Goal: Task Accomplishment & Management: Use online tool/utility

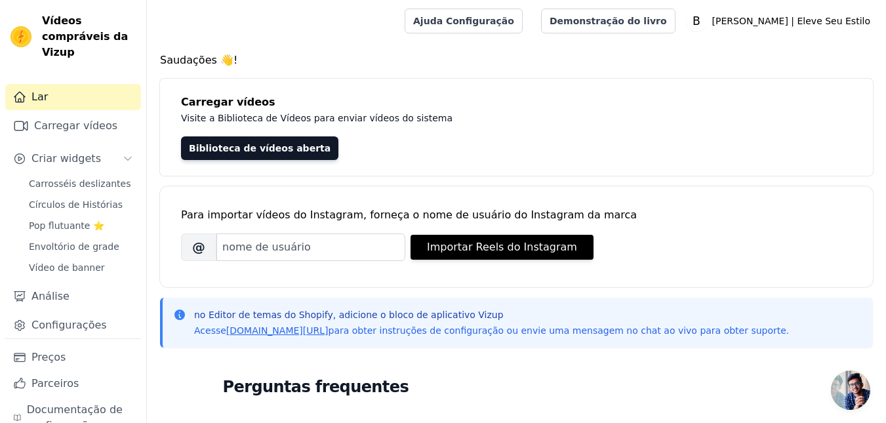
click at [278, 54] on h4 "Saudações 👋!" at bounding box center [516, 60] width 713 height 16
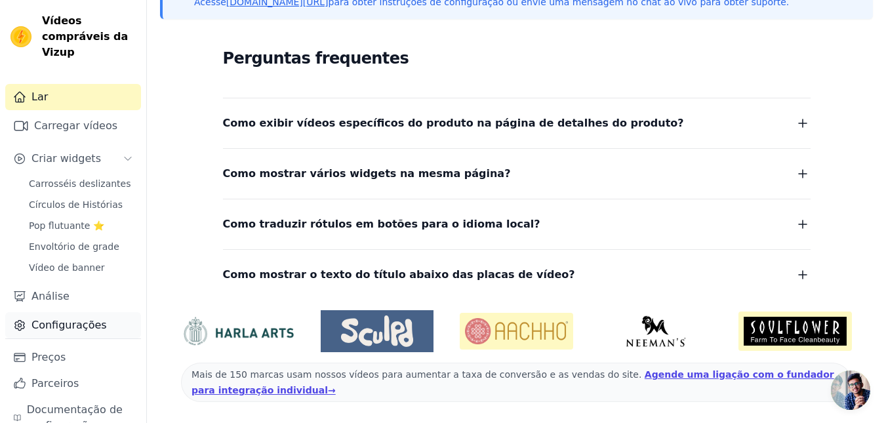
scroll to position [26, 0]
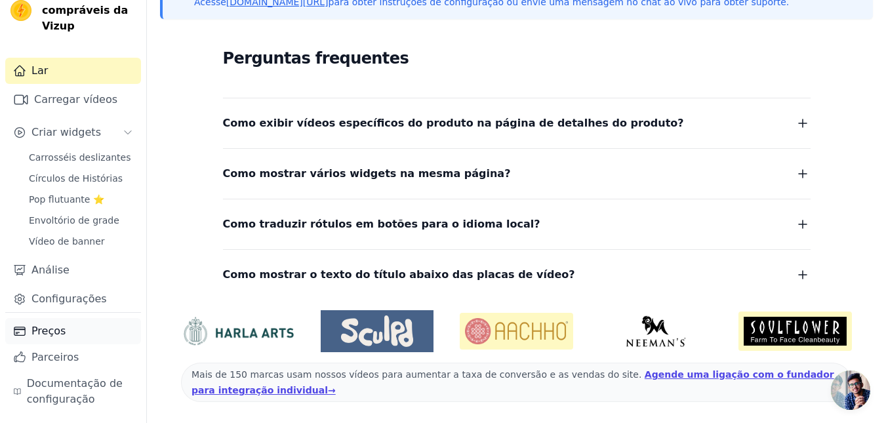
click at [66, 332] on link "Preços" at bounding box center [73, 331] width 136 height 26
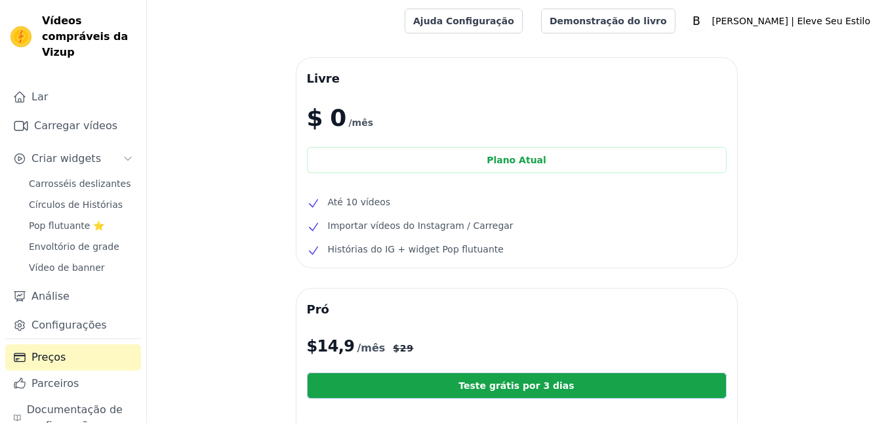
scroll to position [131, 0]
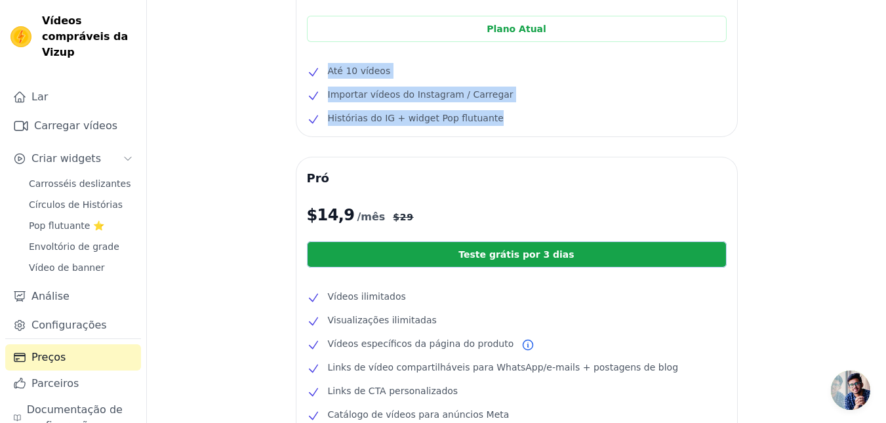
drag, startPoint x: 455, startPoint y: 114, endPoint x: 318, endPoint y: 67, distance: 144.8
click at [318, 67] on ul "Até 10 vídeos Importar vídeos do Instagram / Carregar Histórias do IG + widget …" at bounding box center [517, 94] width 420 height 63
click at [369, 105] on ul "Até 10 vídeos Importar vídeos do Instagram / Carregar Histórias do IG + widget …" at bounding box center [517, 94] width 420 height 63
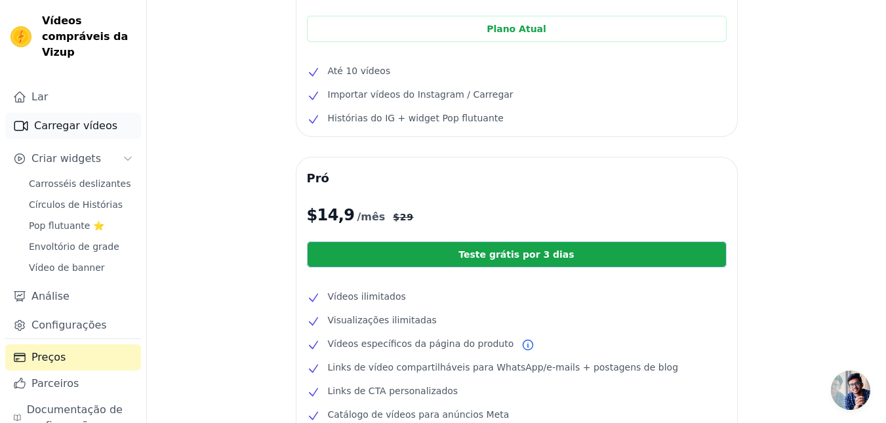
click at [94, 118] on font "Carregar vídeos" at bounding box center [75, 126] width 83 height 16
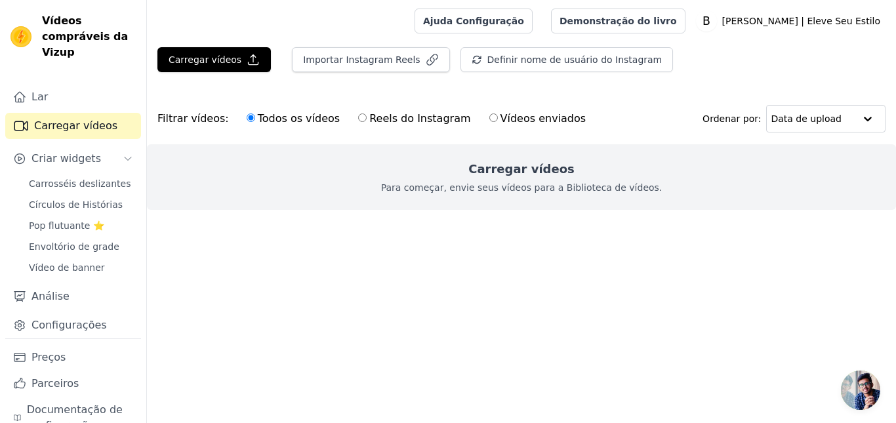
click at [886, 262] on html "Texto original Avalie a tradução O feedback vai ser usado para ajudar a melhora…" at bounding box center [448, 131] width 896 height 262
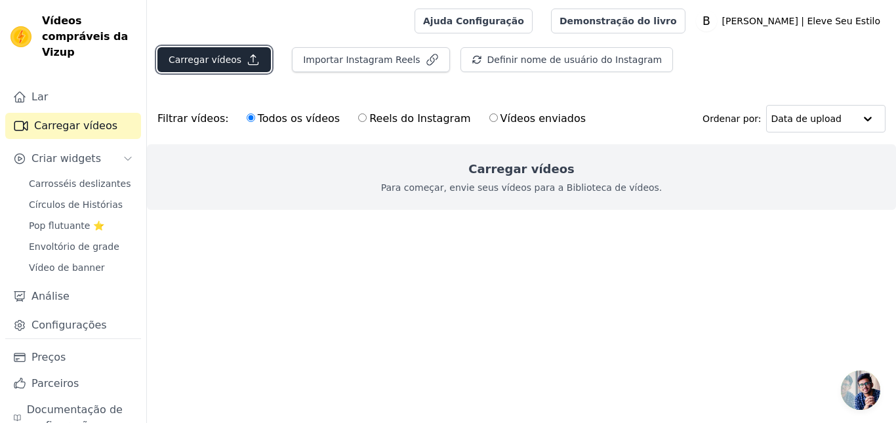
click at [211, 65] on font "Carregar vídeos" at bounding box center [205, 59] width 73 height 10
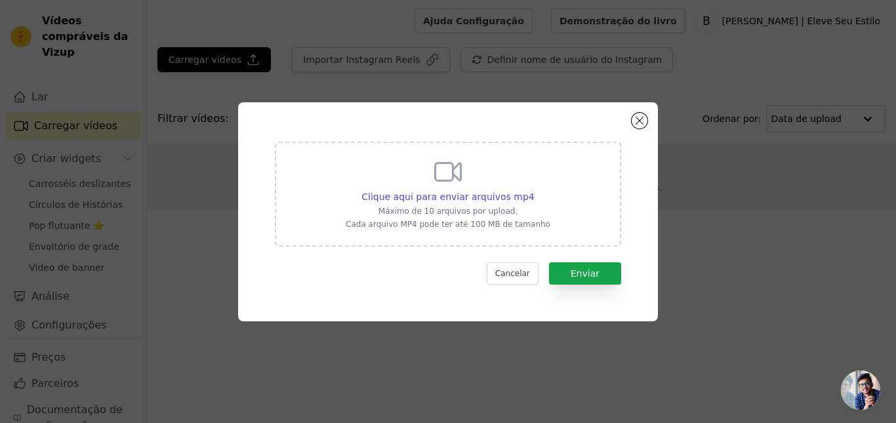
click at [445, 180] on icon at bounding box center [449, 172] width 26 height 18
click at [534, 190] on input "Clique aqui para enviar arquivos mp4 Máximo de 10 arquivos por upload. Cada arq…" at bounding box center [534, 190] width 1 height 1
type input "C:\fakepath\ssstik.io_1757513314974.mp4"
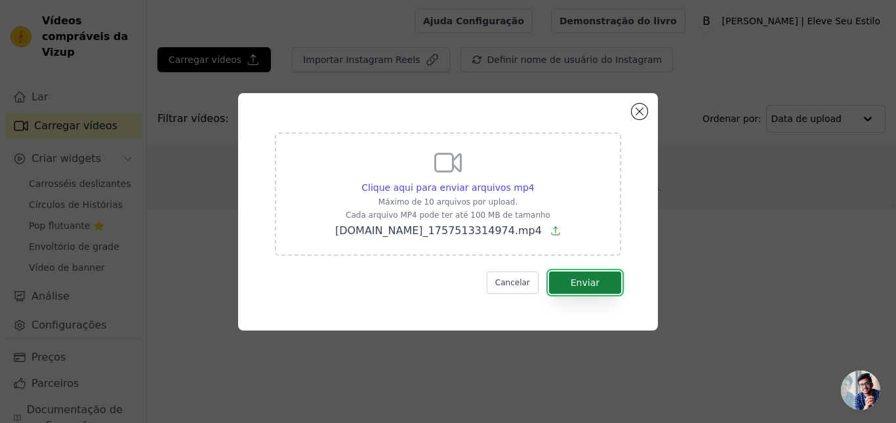
click at [592, 279] on font "Enviar" at bounding box center [585, 283] width 29 height 10
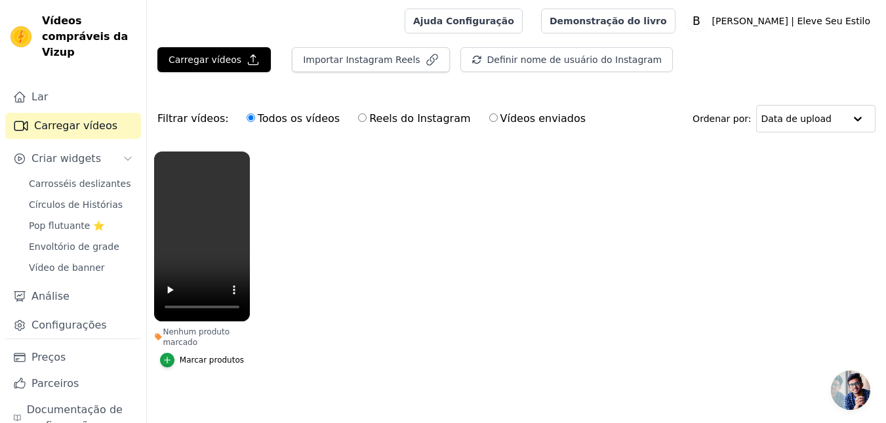
click at [207, 362] on font "Marcar produtos" at bounding box center [212, 360] width 64 height 9
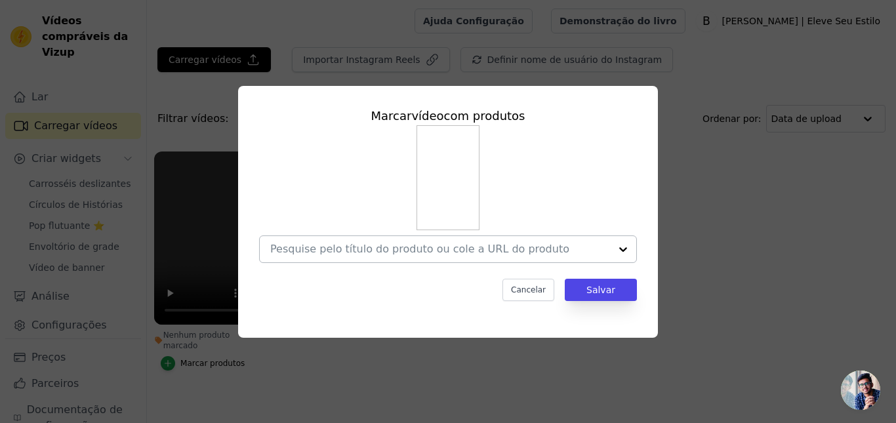
click at [398, 249] on input "Nenhum produto marcado Marcar vídeo com produtos Cancelar Salvar Marcar produtos" at bounding box center [440, 249] width 340 height 12
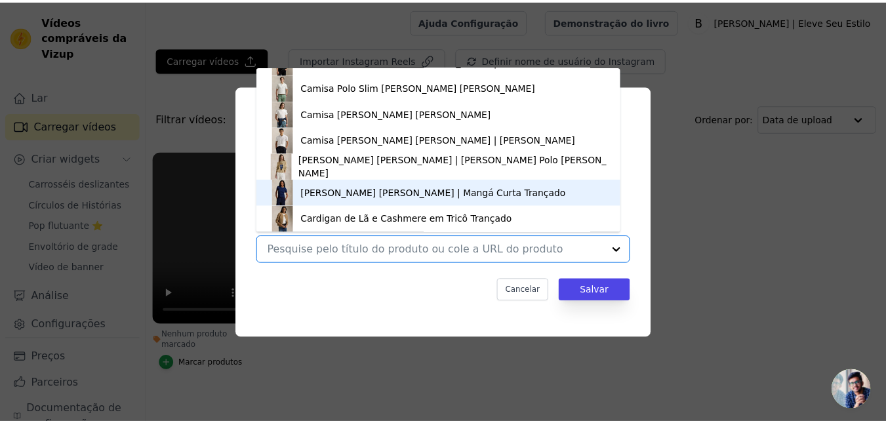
scroll to position [1632, 0]
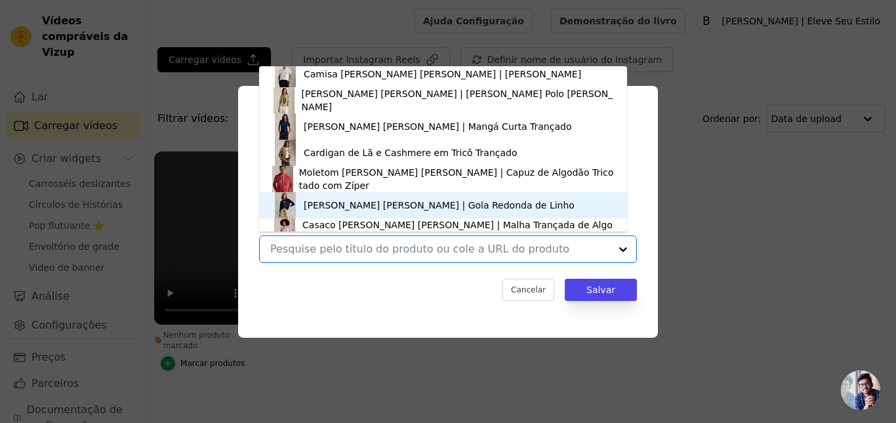
click at [301, 207] on div "Sueter Ralph Lauren | Gola Redonda de Linho" at bounding box center [443, 205] width 342 height 26
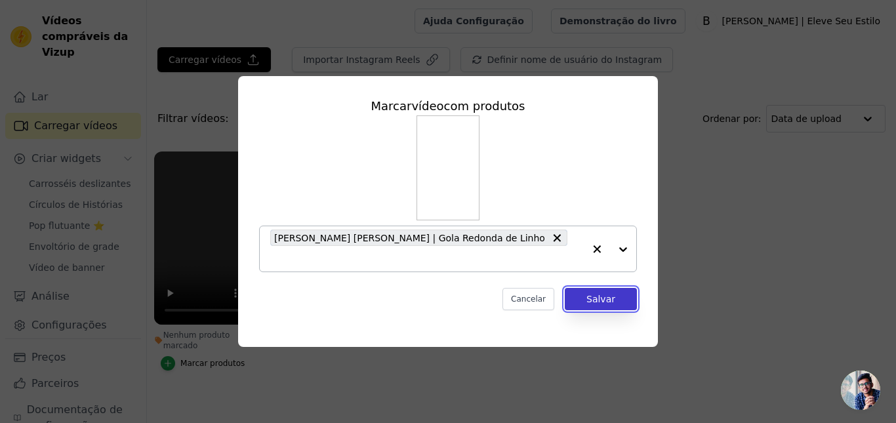
click at [594, 294] on font "Salvar" at bounding box center [601, 299] width 29 height 10
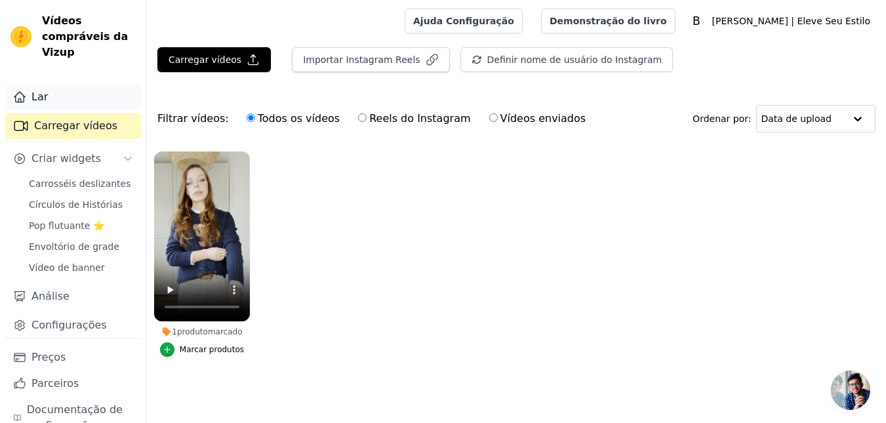
click at [13, 96] on icon "Barra lateral" at bounding box center [19, 97] width 13 height 13
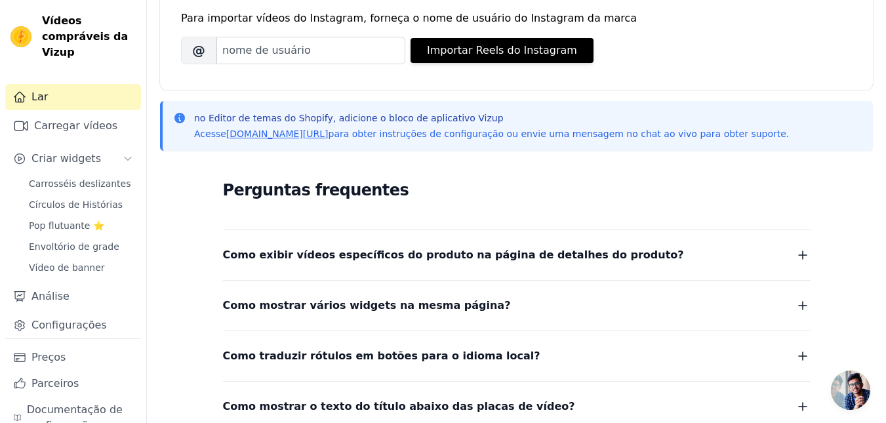
scroll to position [328, 0]
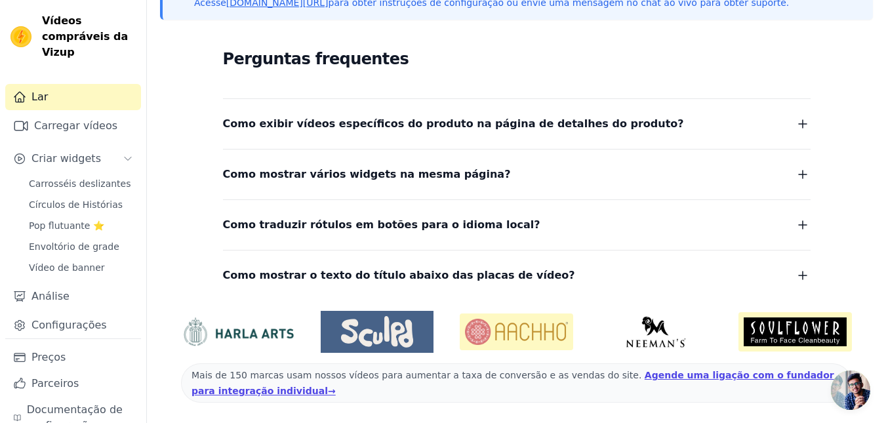
click at [475, 119] on font "Como exibir vídeos específicos do produto na página de detalhes do produto?" at bounding box center [453, 123] width 461 height 12
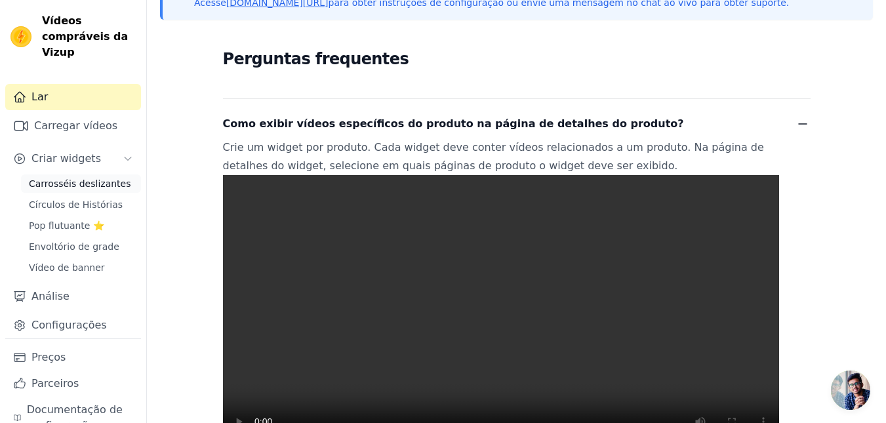
click at [75, 184] on font "Carrosséis deslizantes" at bounding box center [80, 183] width 102 height 10
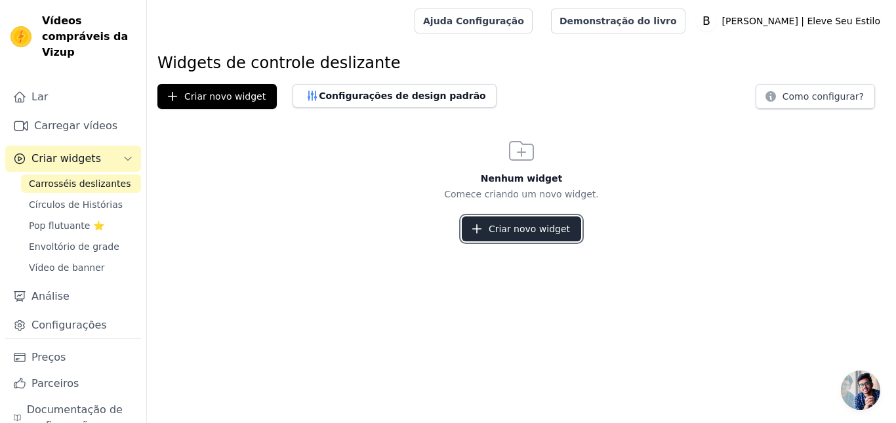
click at [543, 230] on font "Criar novo widget" at bounding box center [529, 229] width 81 height 10
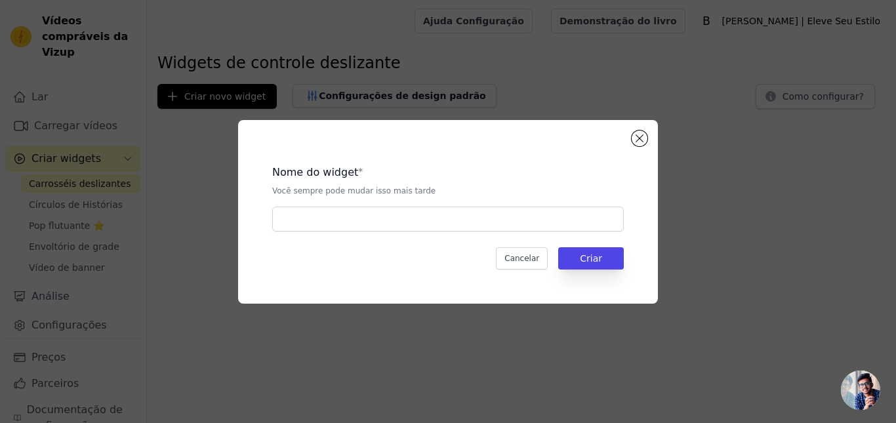
click at [475, 232] on div "Nome do widget * Você sempre pode mudar isso mais tarde Cancelar Criar" at bounding box center [448, 212] width 378 height 142
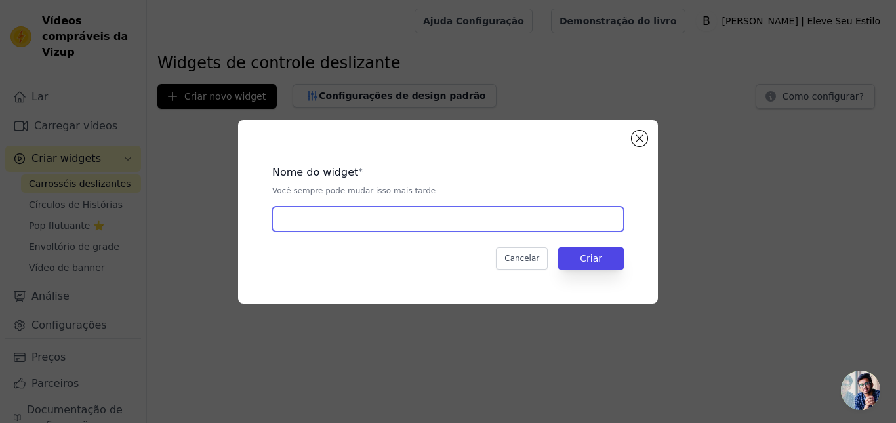
click at [500, 216] on input "text" at bounding box center [448, 219] width 352 height 25
type input "1"
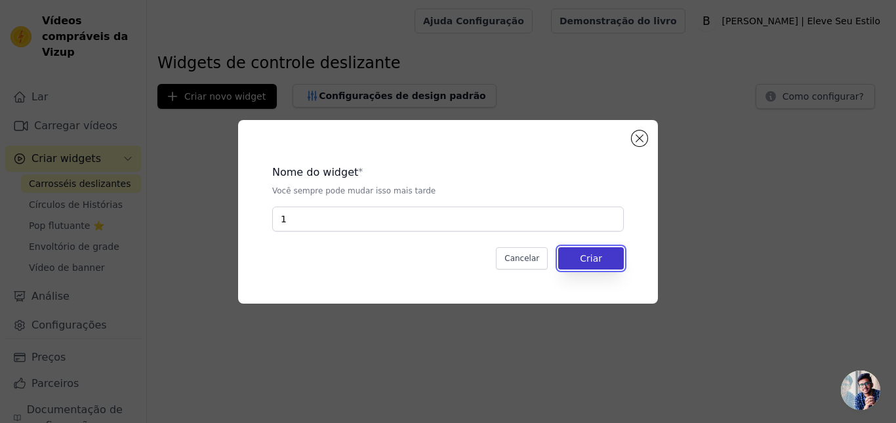
click at [588, 264] on button "Criar" at bounding box center [591, 258] width 66 height 22
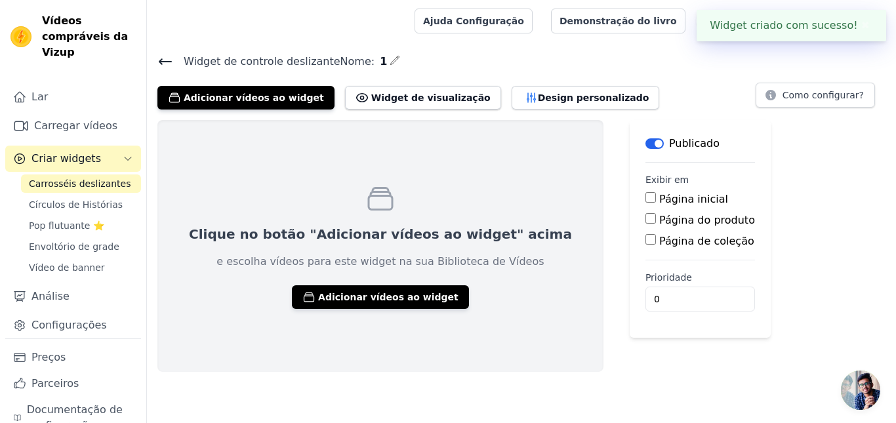
click at [659, 201] on font "Página inicial" at bounding box center [693, 199] width 69 height 12
click at [646, 201] on input "Página inicial" at bounding box center [651, 197] width 10 height 10
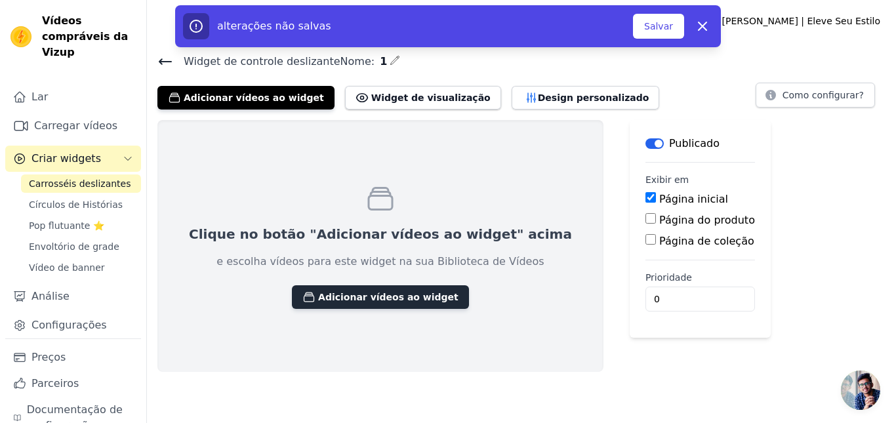
click at [367, 303] on button "Adicionar vídeos ao widget" at bounding box center [380, 297] width 177 height 24
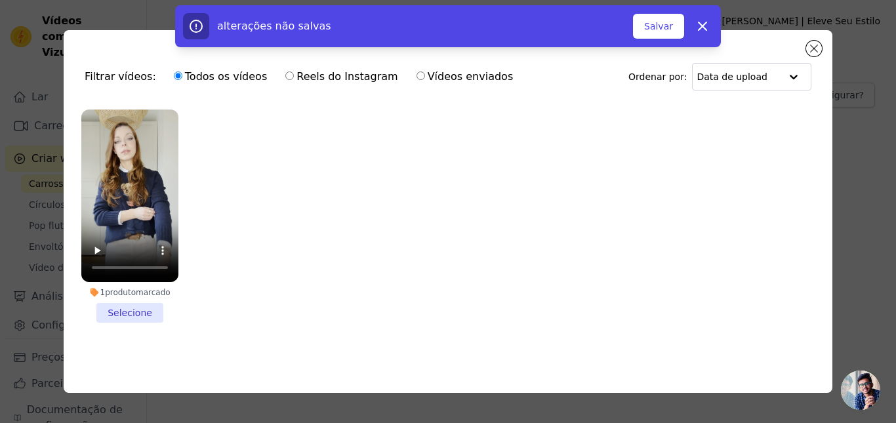
click at [121, 304] on li "1 produto marcado Selecione" at bounding box center [129, 216] width 97 height 213
click at [0, 0] on input "1 produto marcado Selecione" at bounding box center [0, 0] width 0 height 0
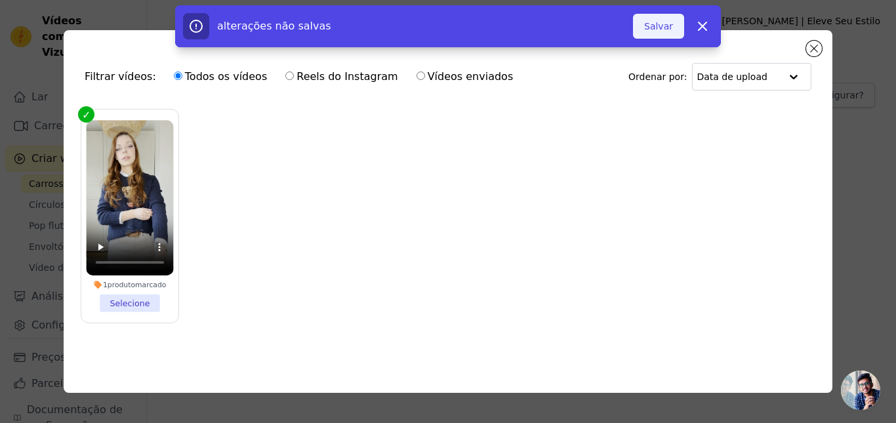
click at [666, 24] on font "Salvar" at bounding box center [658, 26] width 29 height 10
click at [698, 31] on icon "button" at bounding box center [703, 26] width 16 height 16
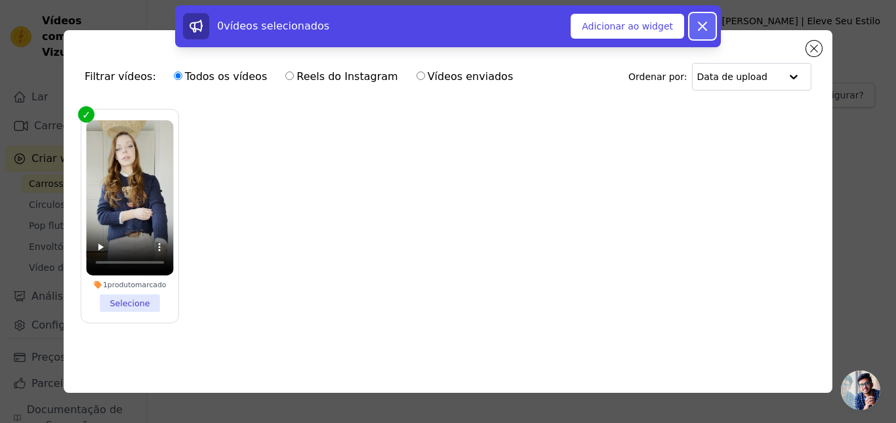
click at [690, 27] on button "Liberar" at bounding box center [703, 26] width 26 height 26
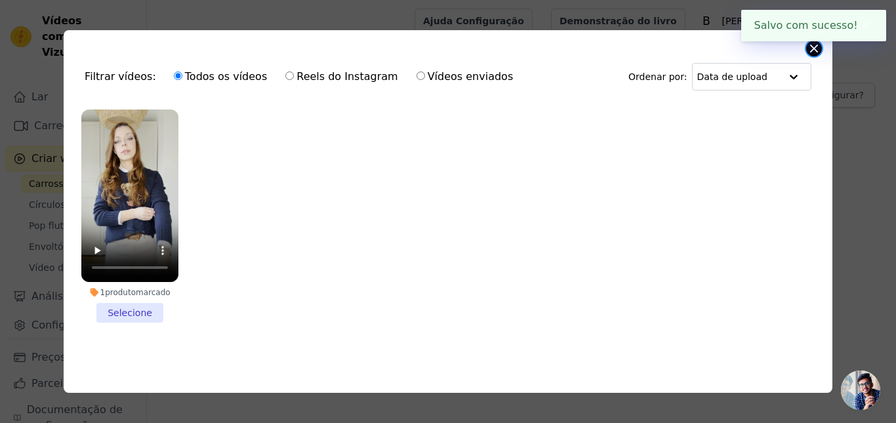
click at [810, 50] on button "Fechar modal" at bounding box center [814, 49] width 16 height 16
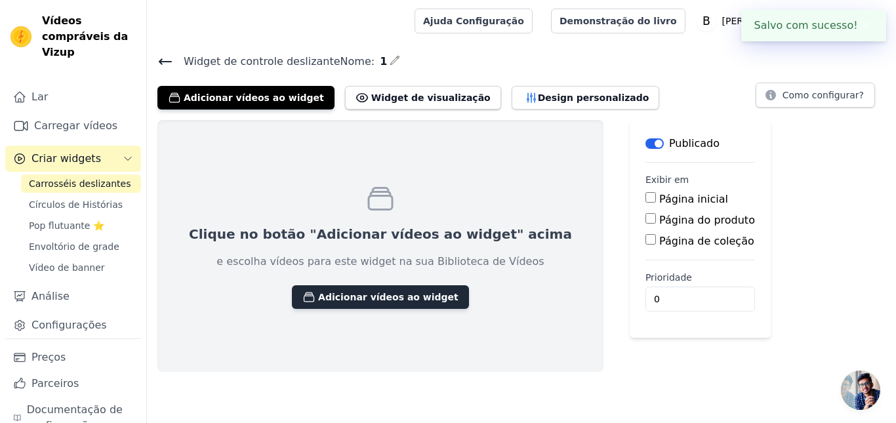
click at [376, 303] on button "Adicionar vídeos ao widget" at bounding box center [380, 297] width 177 height 24
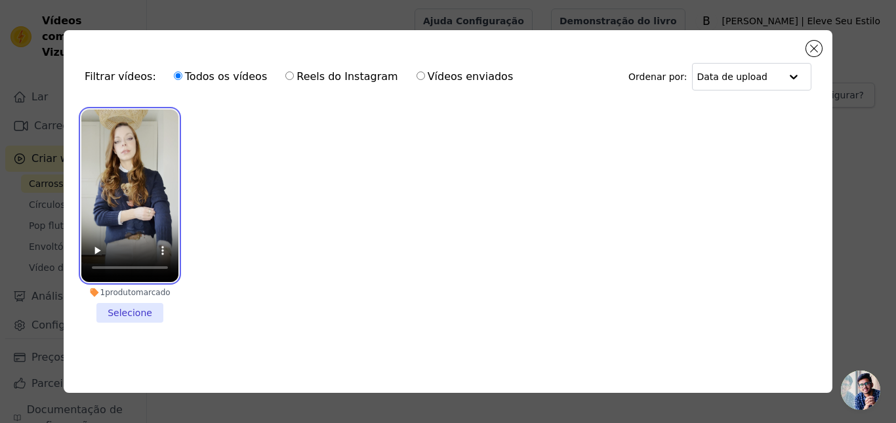
click at [125, 187] on video at bounding box center [129, 196] width 97 height 173
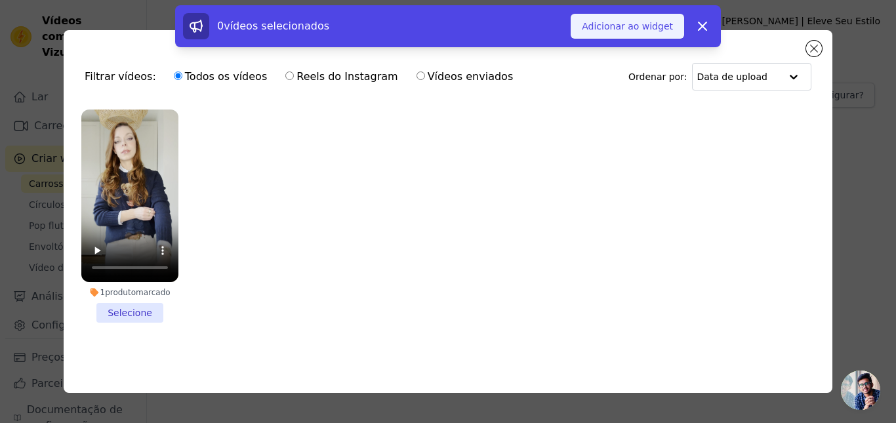
click at [625, 28] on font "Adicionar ao widget" at bounding box center [627, 26] width 91 height 10
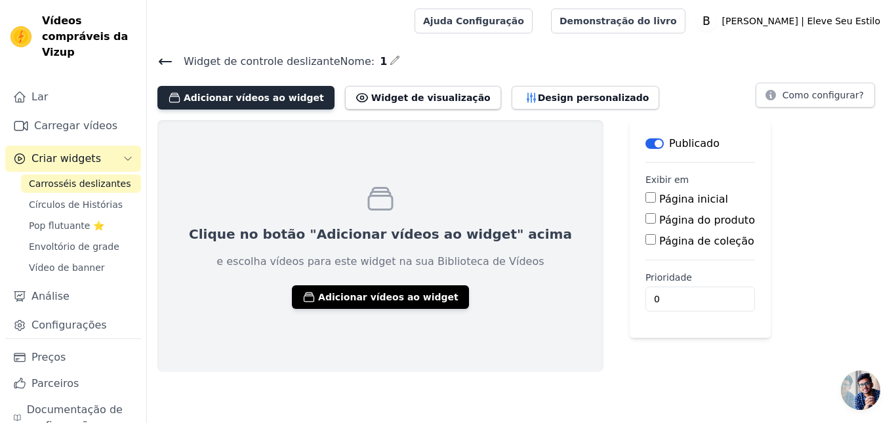
click at [283, 98] on font "Adicionar vídeos ao widget" at bounding box center [254, 98] width 140 height 10
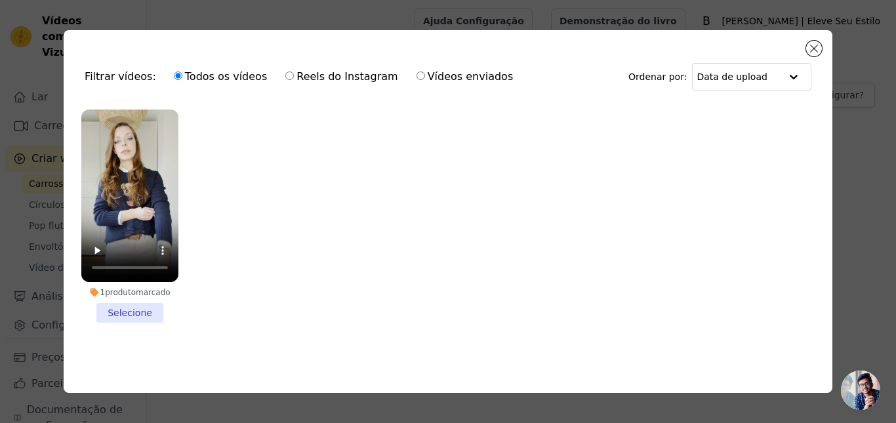
click at [125, 310] on li "1 produto marcado Selecione" at bounding box center [129, 216] width 97 height 213
click at [0, 0] on input "1 produto marcado Selecione" at bounding box center [0, 0] width 0 height 0
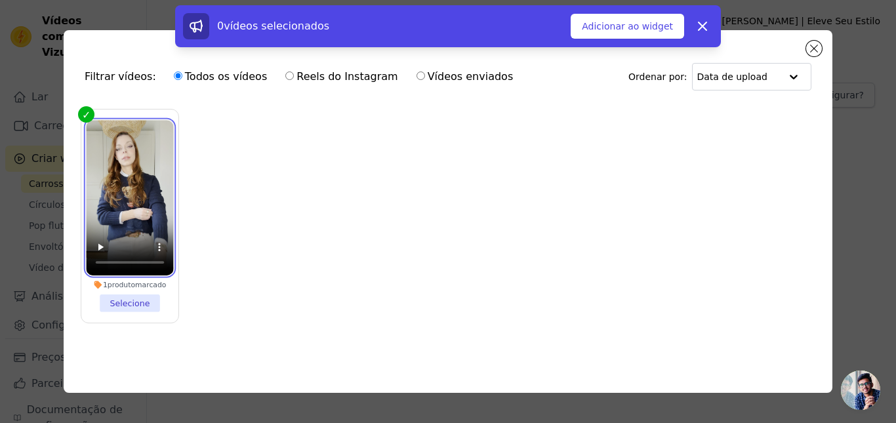
click at [121, 172] on video at bounding box center [129, 198] width 87 height 156
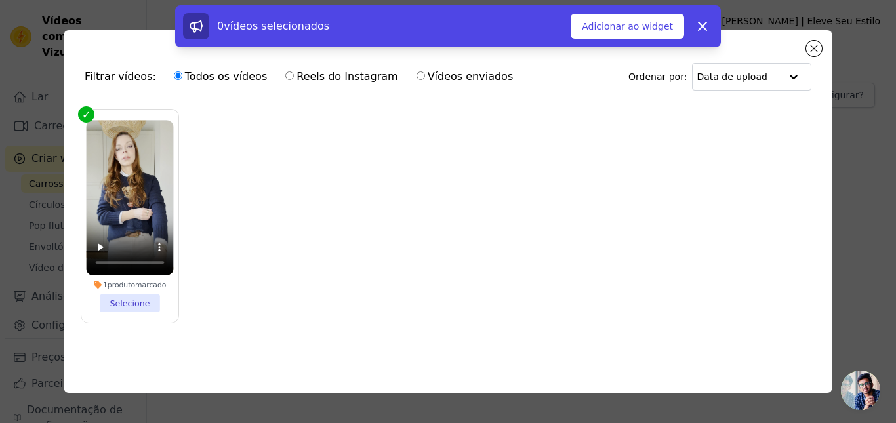
click at [81, 109] on label "1 produto marcado Selecione" at bounding box center [130, 216] width 98 height 215
click at [0, 0] on input "1 produto marcado Selecione" at bounding box center [0, 0] width 0 height 0
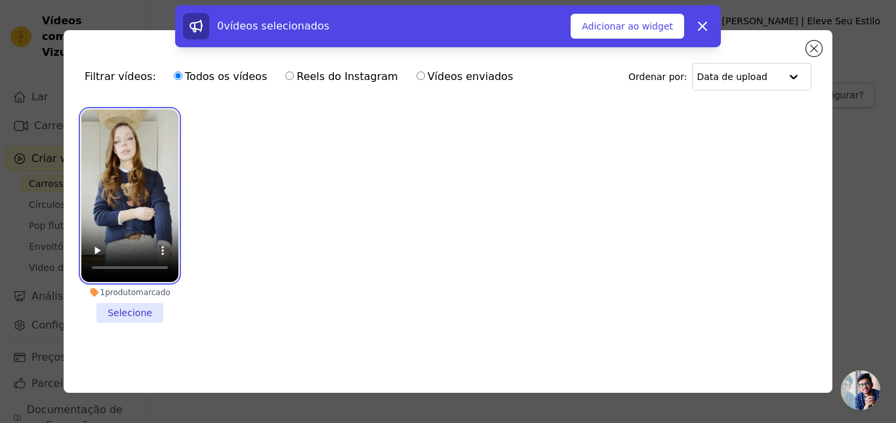
click at [89, 143] on video at bounding box center [129, 196] width 97 height 173
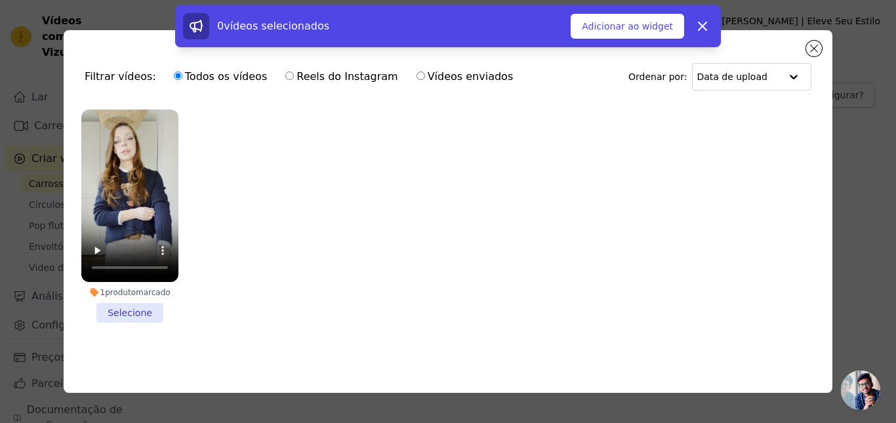
click at [84, 98] on div "Filtrar vídeos: Todos os vídeos Reels do Instagram Vídeos enviados Ordenar por:…" at bounding box center [448, 76] width 748 height 51
click at [145, 308] on li "1 produto marcado Selecione" at bounding box center [129, 216] width 97 height 213
click at [0, 0] on input "1 produto marcado Selecione" at bounding box center [0, 0] width 0 height 0
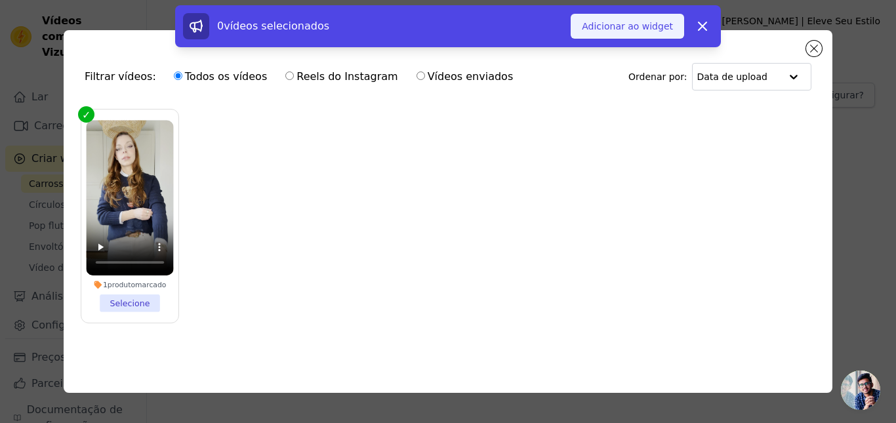
click at [650, 28] on font "Adicionar ao widget" at bounding box center [627, 26] width 91 height 10
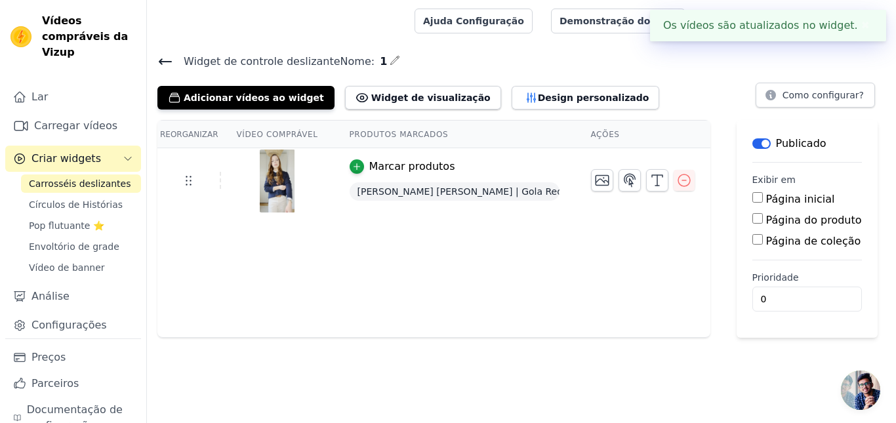
click at [753, 197] on input "Página inicial" at bounding box center [758, 197] width 10 height 10
checkbox input "true"
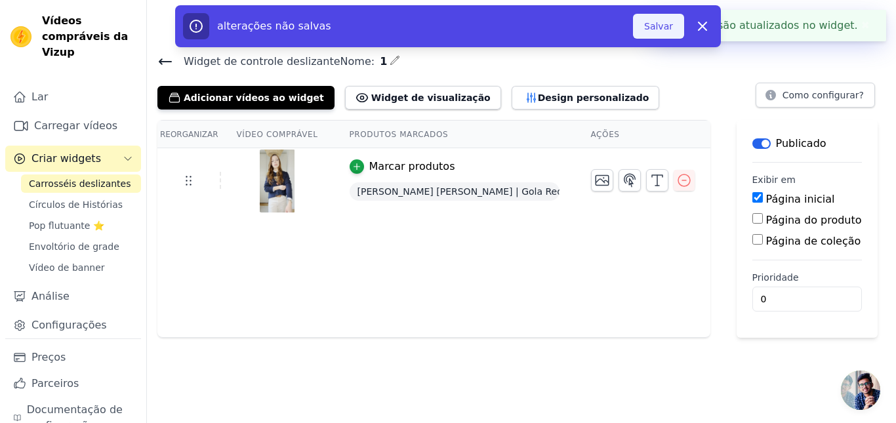
click at [661, 22] on font "Salvar" at bounding box center [658, 26] width 29 height 10
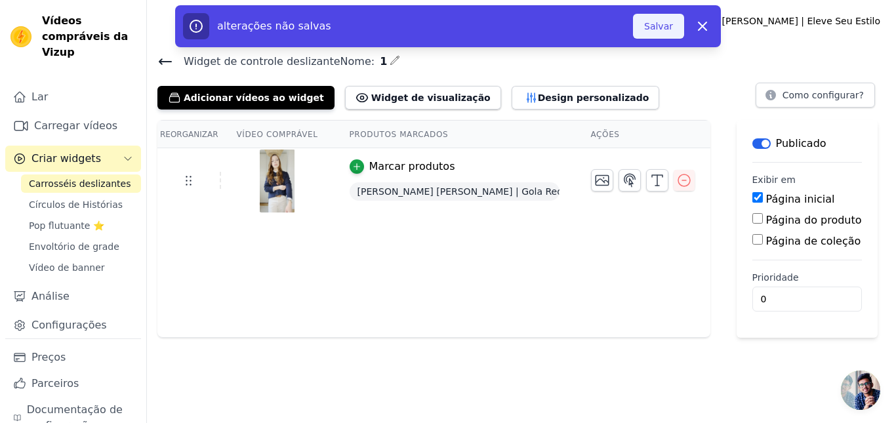
click at [663, 29] on font "Salvar" at bounding box center [658, 26] width 29 height 10
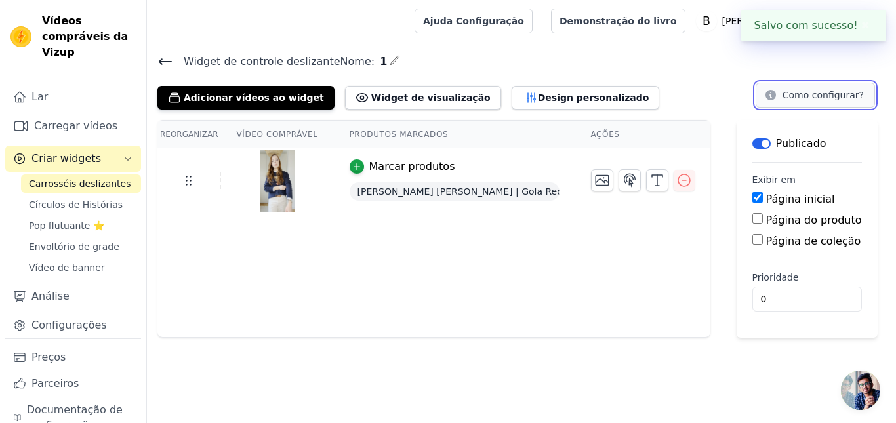
click at [799, 91] on font "Como configurar?" at bounding box center [823, 95] width 81 height 10
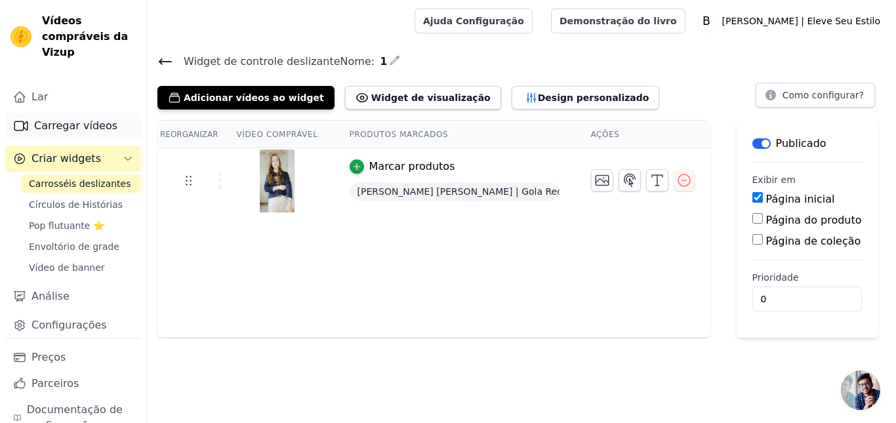
click at [62, 127] on font "Carregar vídeos" at bounding box center [75, 125] width 83 height 12
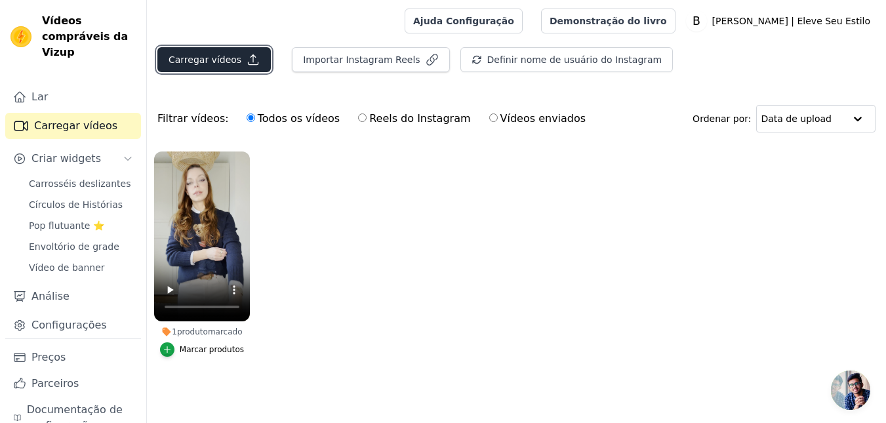
click at [238, 66] on button "Carregar vídeos" at bounding box center [214, 59] width 114 height 25
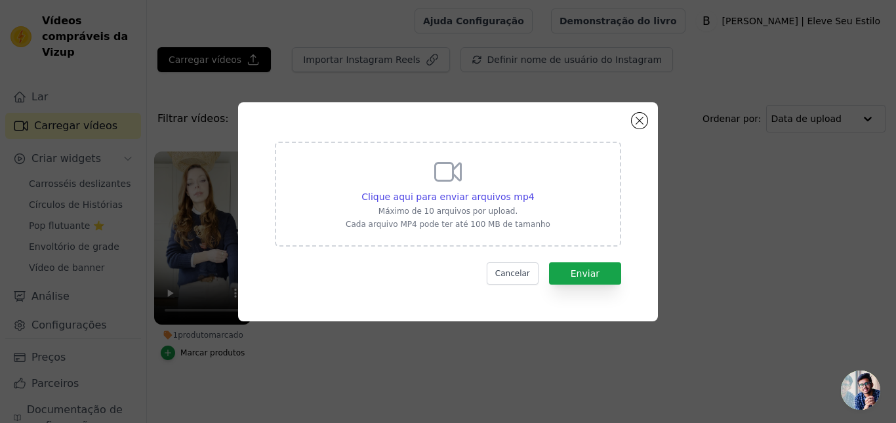
click at [428, 185] on div "Clique aqui para enviar arquivos mp4 Máximo de 10 arquivos por upload. Cada arq…" at bounding box center [448, 192] width 205 height 73
click at [534, 190] on input "Clique aqui para enviar arquivos mp4 Máximo de 10 arquivos por upload. Cada arq…" at bounding box center [534, 190] width 1 height 1
type input "C:\fakepath\ssstik.io_@sweetcinemma_1757514956955.mp4"
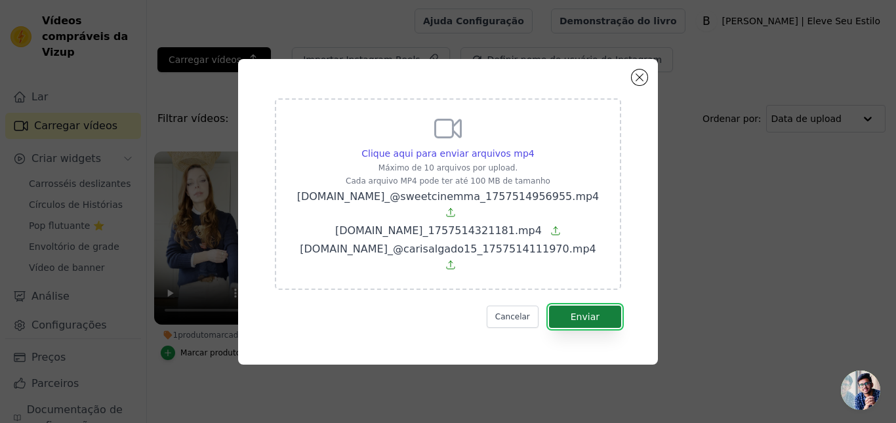
click at [592, 312] on font "Enviar" at bounding box center [585, 317] width 29 height 10
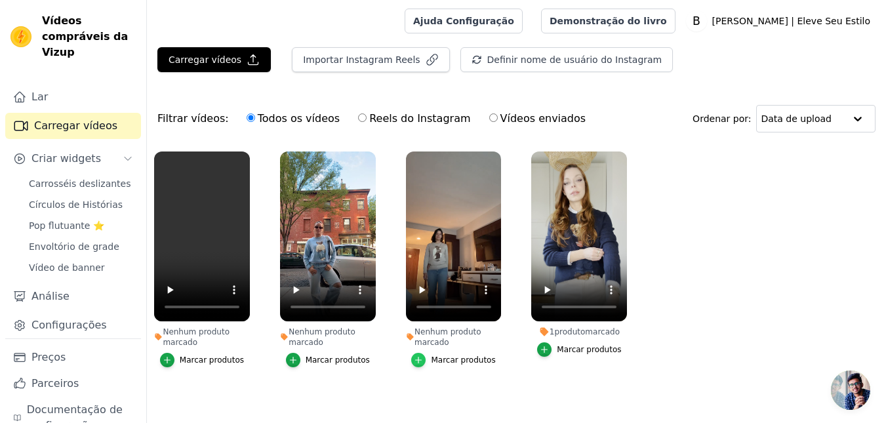
click at [426, 360] on div "button" at bounding box center [418, 360] width 14 height 14
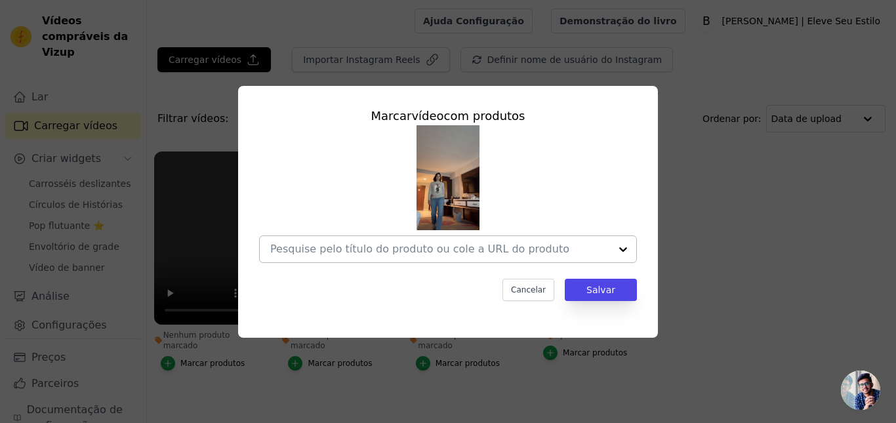
click at [480, 243] on input "Nenhum produto marcado Marcar vídeo com produtos Cancelar Salvar Marcar produtos" at bounding box center [440, 249] width 340 height 12
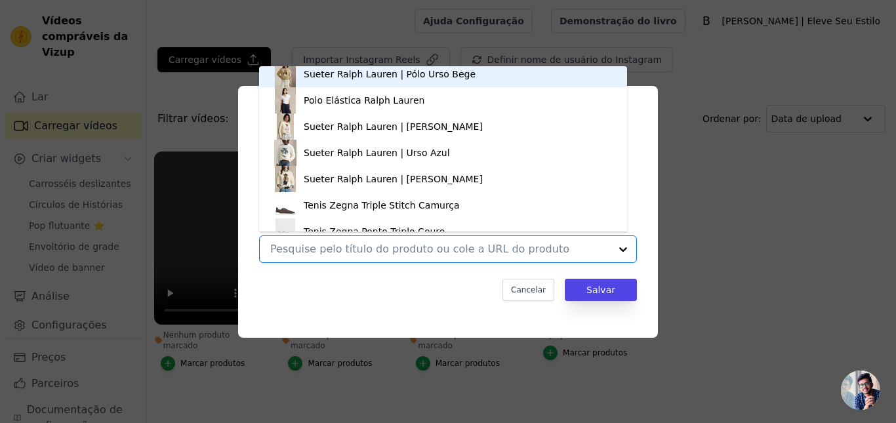
scroll to position [1961, 0]
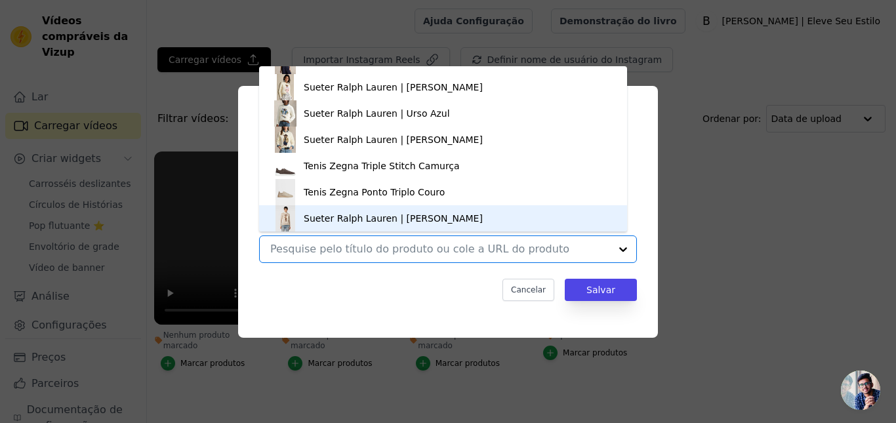
click at [354, 222] on font "Sueter Ralph Lauren | [PERSON_NAME]" at bounding box center [393, 218] width 179 height 10
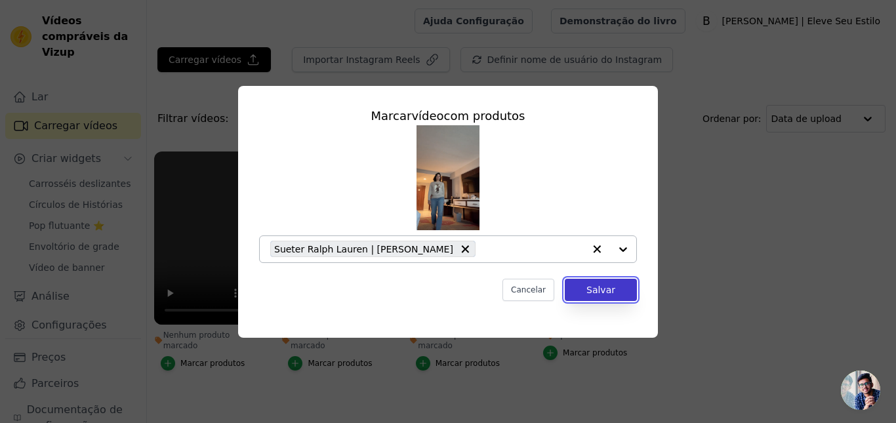
click at [604, 293] on font "Salvar" at bounding box center [601, 290] width 29 height 10
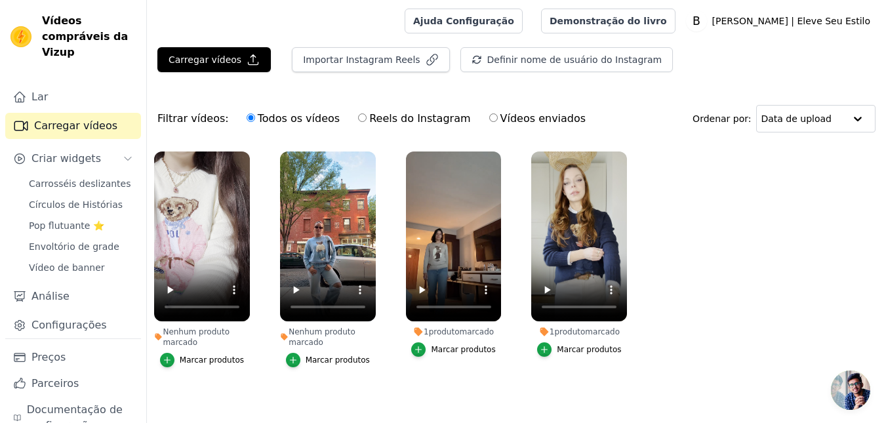
click at [335, 360] on font "Marcar produtos" at bounding box center [338, 360] width 64 height 9
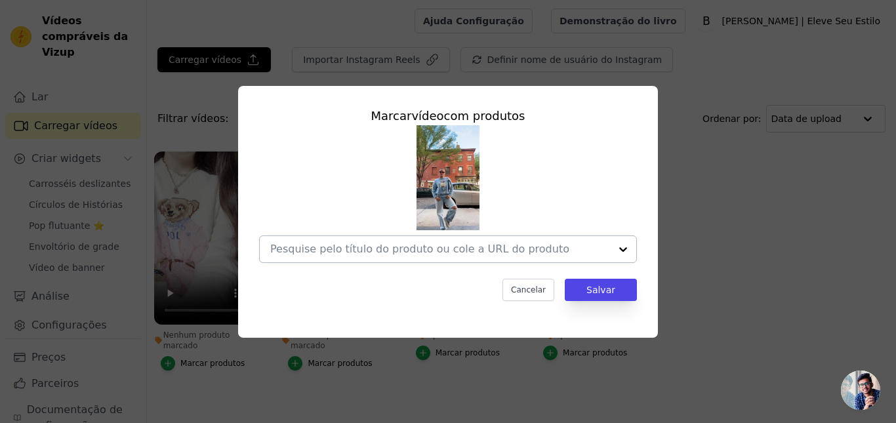
click at [445, 252] on input "Nenhum produto marcado Marcar vídeo com produtos Cancelar Salvar Marcar produtos" at bounding box center [440, 249] width 340 height 12
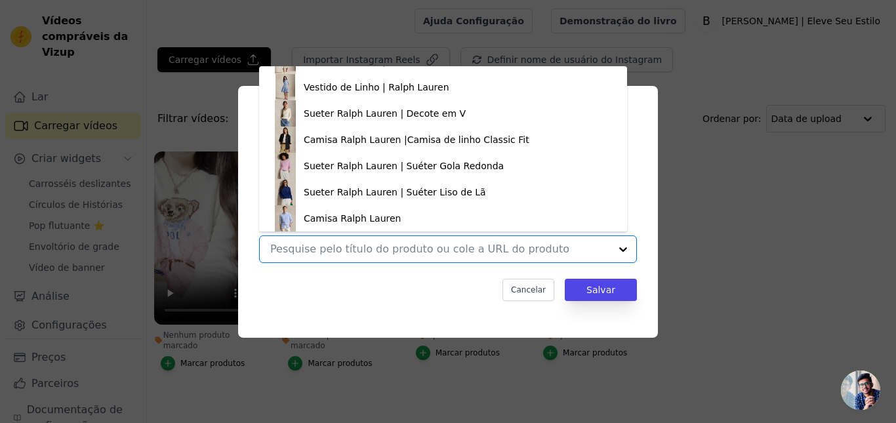
scroll to position [1173, 0]
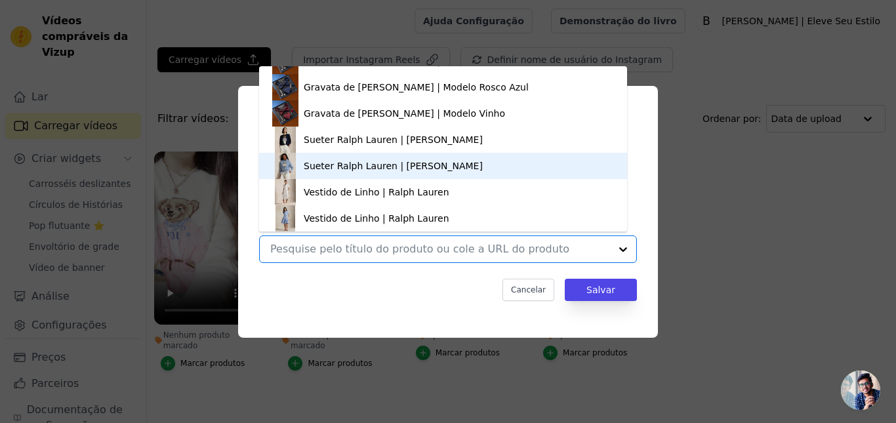
click at [388, 167] on font "Sueter Ralph Lauren | [PERSON_NAME]" at bounding box center [393, 166] width 179 height 10
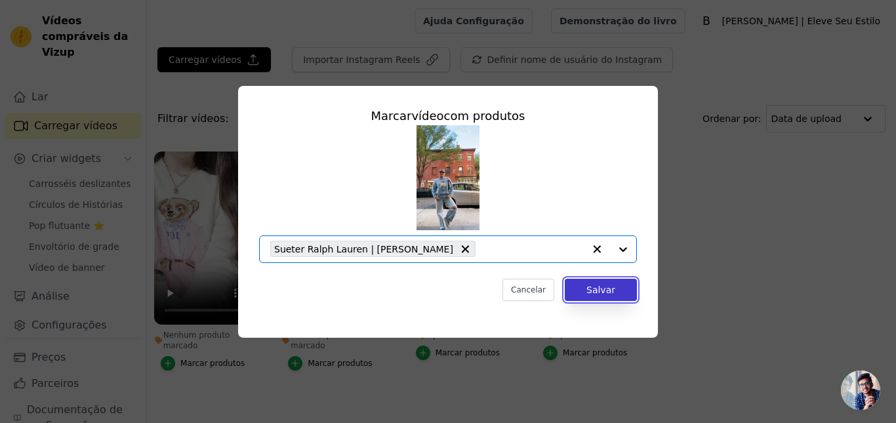
click at [614, 285] on font "Salvar" at bounding box center [601, 290] width 29 height 10
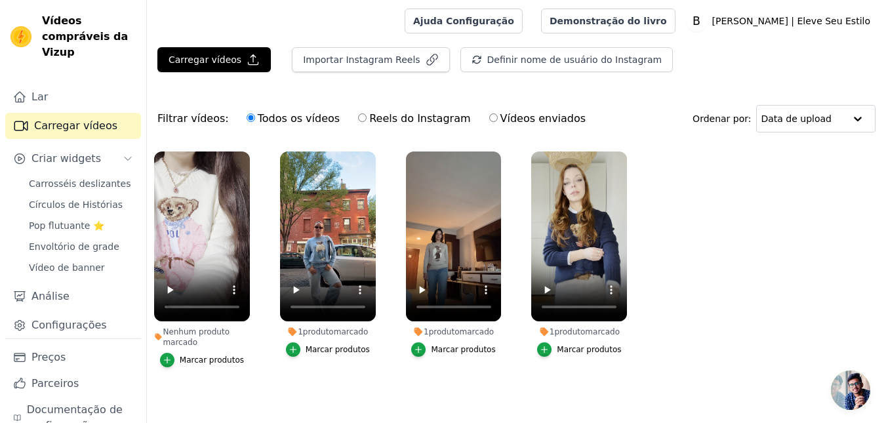
click at [198, 360] on font "Marcar produtos" at bounding box center [212, 360] width 64 height 9
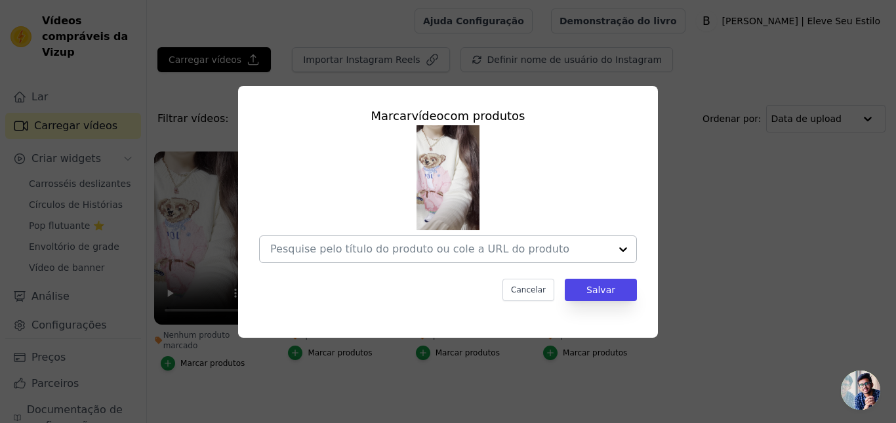
click at [537, 254] on input "Nenhum produto marcado Marcar vídeo com produtos Cancelar Salvar Marcar produtos" at bounding box center [440, 249] width 340 height 12
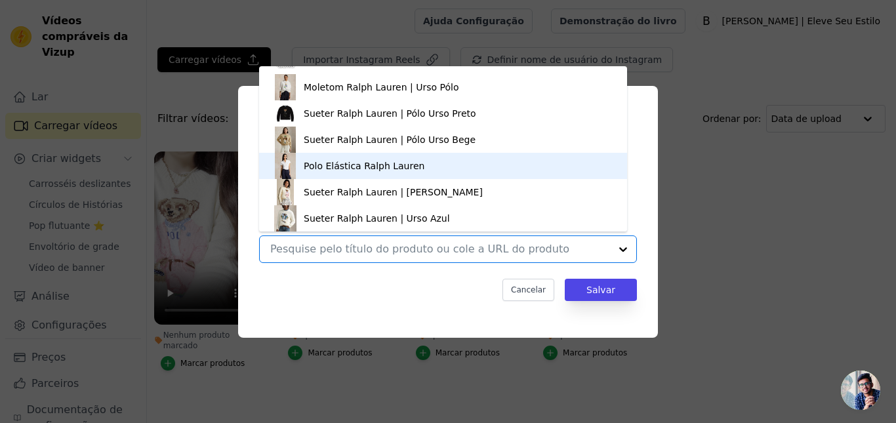
scroll to position [1921, 0]
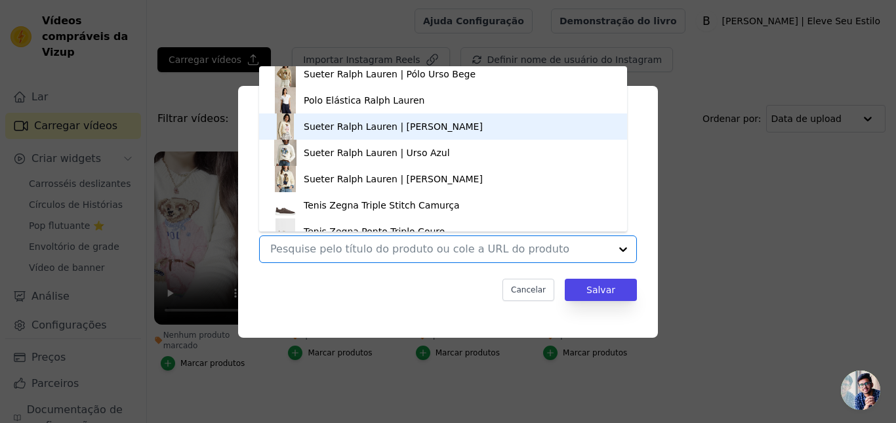
click at [390, 130] on font "Sueter Ralph Lauren | [PERSON_NAME]" at bounding box center [393, 126] width 179 height 10
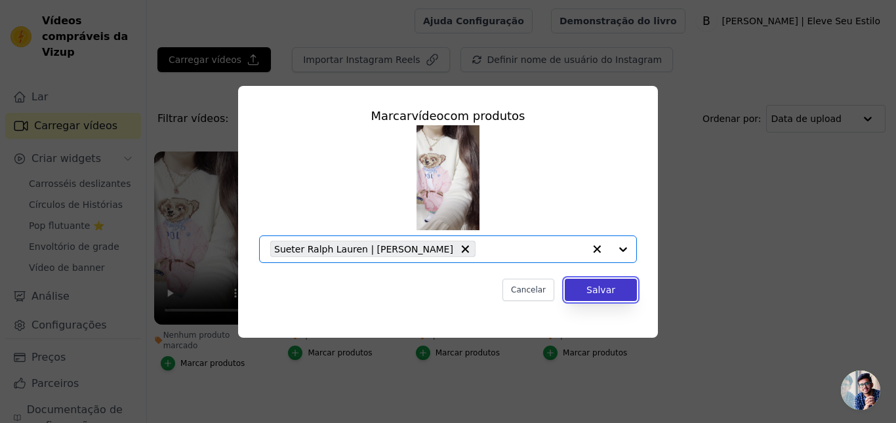
click at [615, 295] on button "Salvar" at bounding box center [601, 290] width 72 height 22
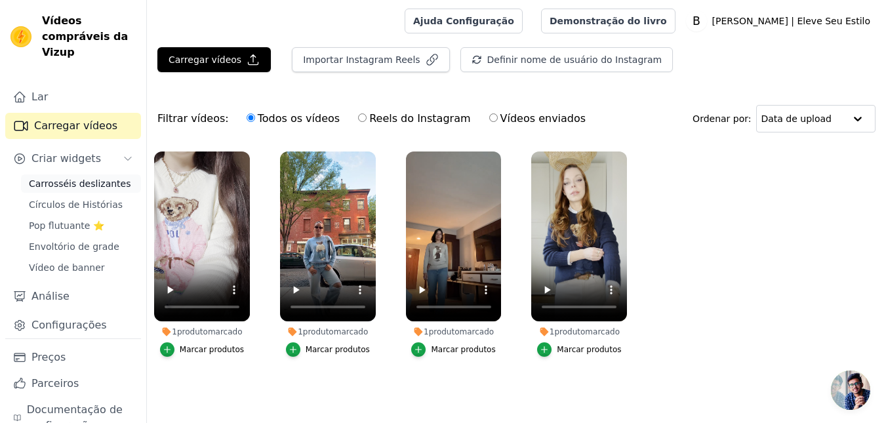
click at [68, 186] on font "Carrosséis deslizantes" at bounding box center [80, 183] width 102 height 10
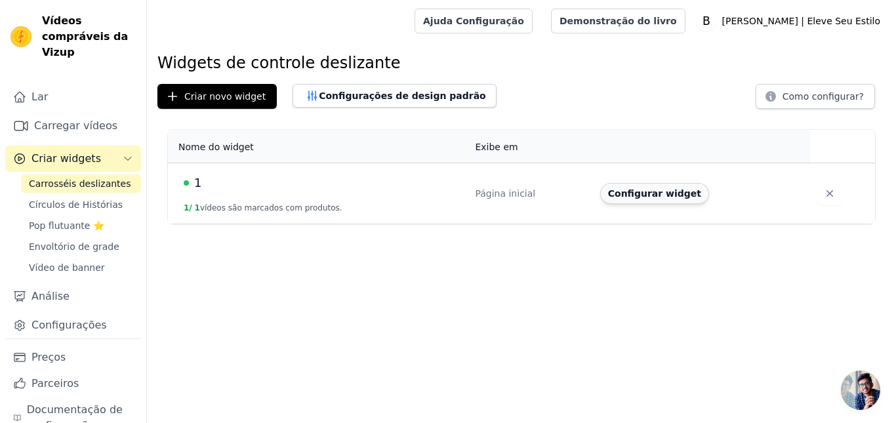
click at [644, 196] on font "Configurar widget" at bounding box center [654, 193] width 93 height 10
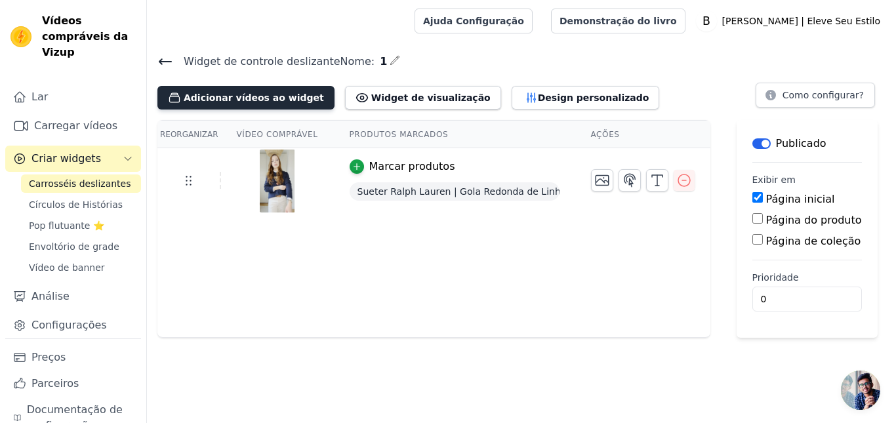
click at [259, 98] on font "Adicionar vídeos ao widget" at bounding box center [254, 98] width 140 height 10
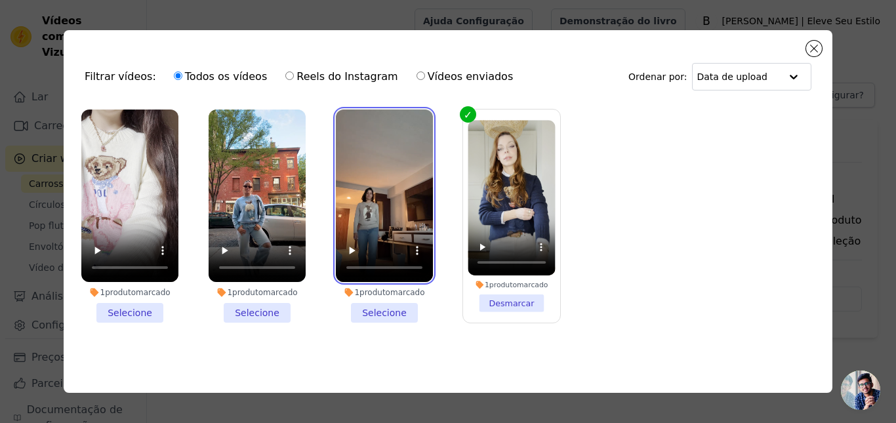
drag, startPoint x: 375, startPoint y: 205, endPoint x: 360, endPoint y: 209, distance: 15.8
click at [375, 205] on video at bounding box center [384, 196] width 97 height 173
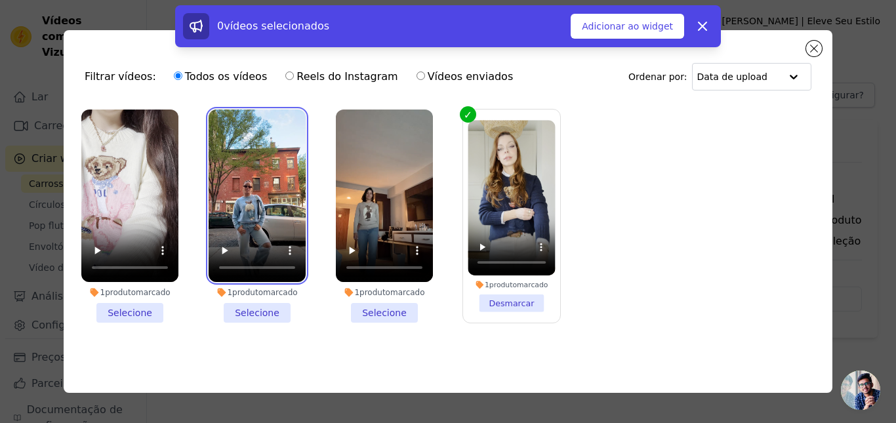
click at [251, 228] on video at bounding box center [257, 196] width 97 height 173
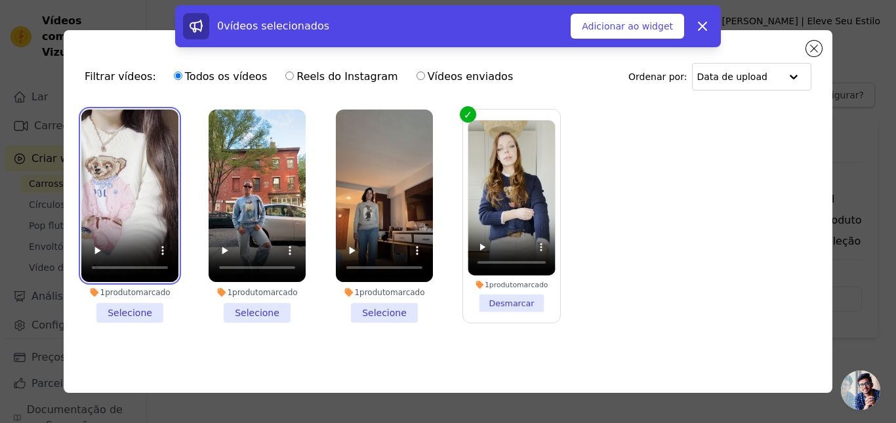
click at [112, 213] on video at bounding box center [129, 196] width 97 height 173
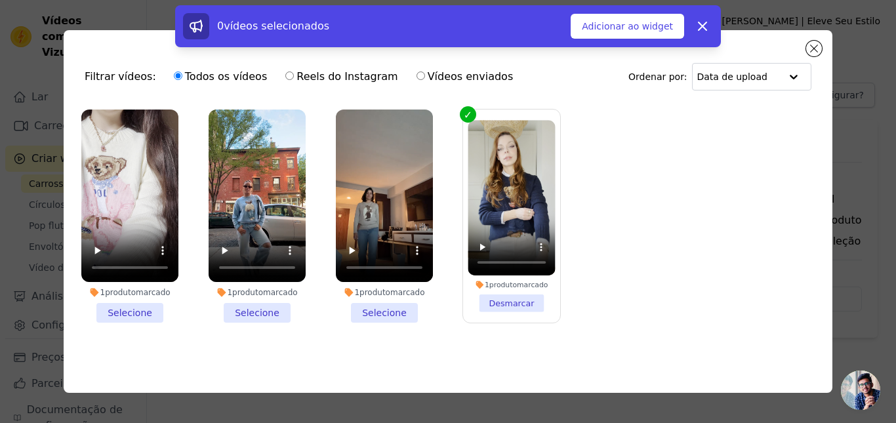
drag, startPoint x: 389, startPoint y: 306, endPoint x: 334, endPoint y: 314, distance: 55.8
click at [389, 307] on li "1 produto marcado Selecione" at bounding box center [384, 216] width 97 height 213
click at [0, 0] on input "1 produto marcado Selecione" at bounding box center [0, 0] width 0 height 0
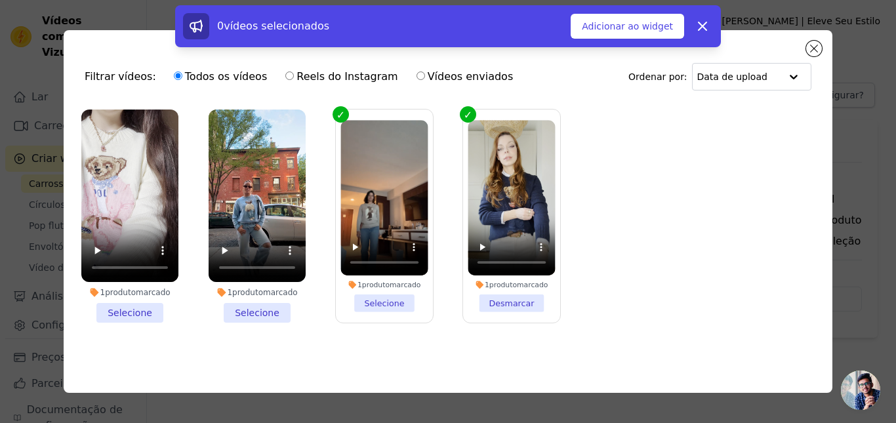
click at [252, 318] on li "1 produto marcado Selecione" at bounding box center [257, 216] width 97 height 213
click at [0, 0] on input "1 produto marcado Selecione" at bounding box center [0, 0] width 0 height 0
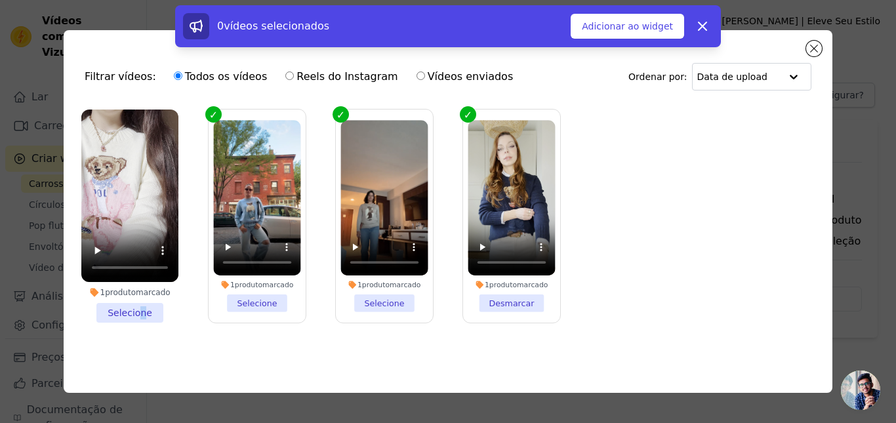
click at [138, 311] on li "1 produto marcado Selecione" at bounding box center [129, 216] width 97 height 213
click at [146, 312] on li "1 produto marcado Selecione" at bounding box center [129, 216] width 97 height 213
click at [0, 0] on input "1 produto marcado Selecione" at bounding box center [0, 0] width 0 height 0
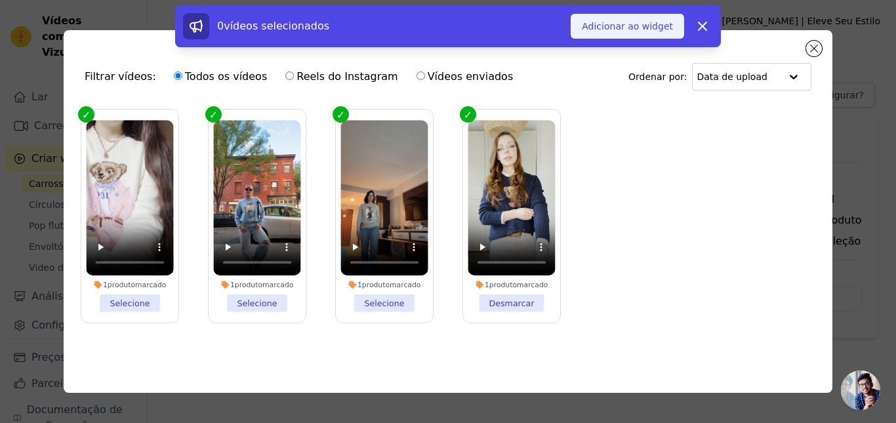
click at [648, 30] on font "Adicionar ao widget" at bounding box center [627, 26] width 91 height 10
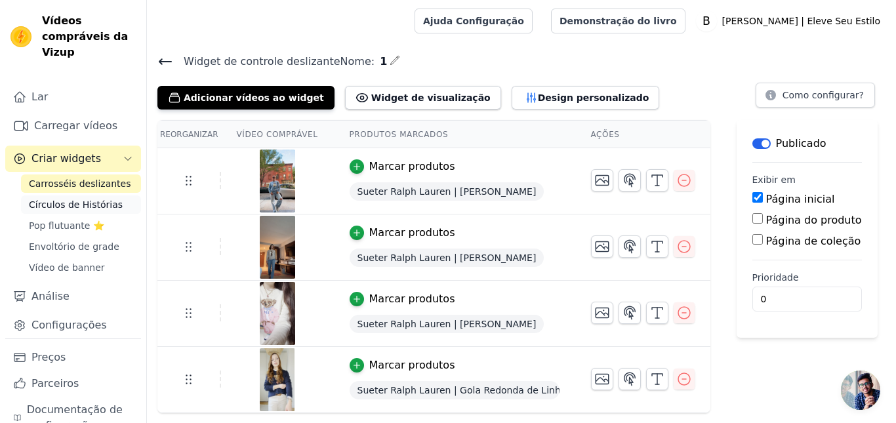
click at [75, 205] on font "Círculos de Histórias" at bounding box center [76, 204] width 94 height 10
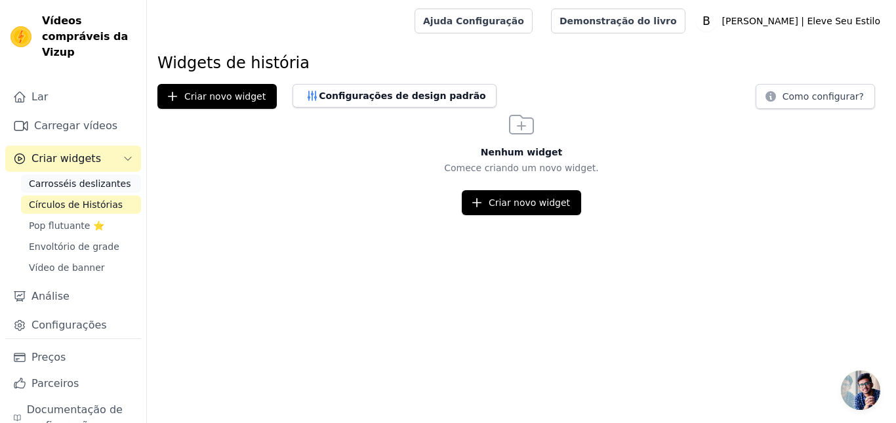
click at [56, 186] on font "Carrosséis deslizantes" at bounding box center [80, 183] width 102 height 10
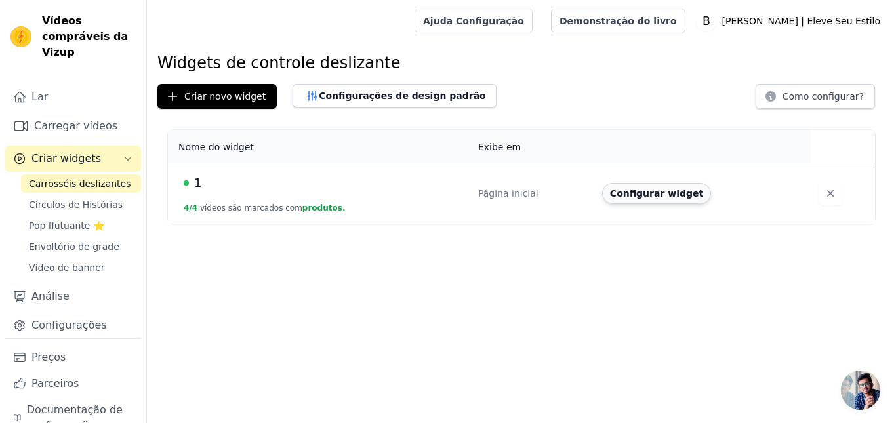
click at [633, 196] on font "Configurar widget" at bounding box center [656, 193] width 93 height 10
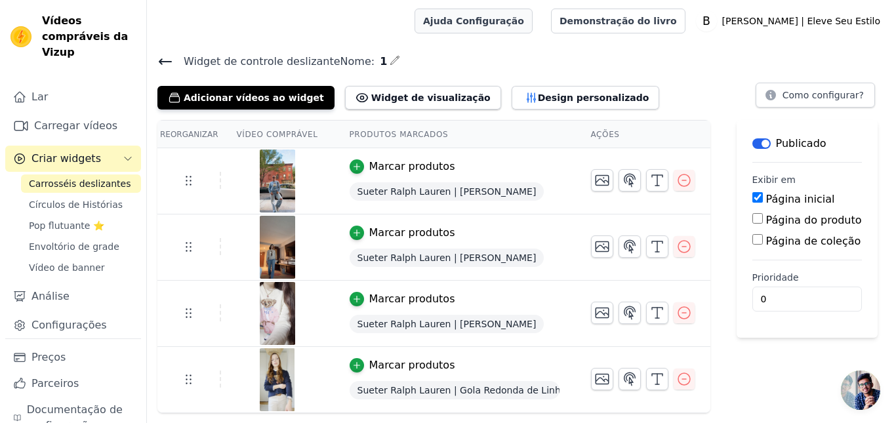
click at [524, 20] on font "Ajuda Configuração" at bounding box center [473, 21] width 101 height 10
click at [80, 333] on font "Configurações" at bounding box center [68, 326] width 75 height 16
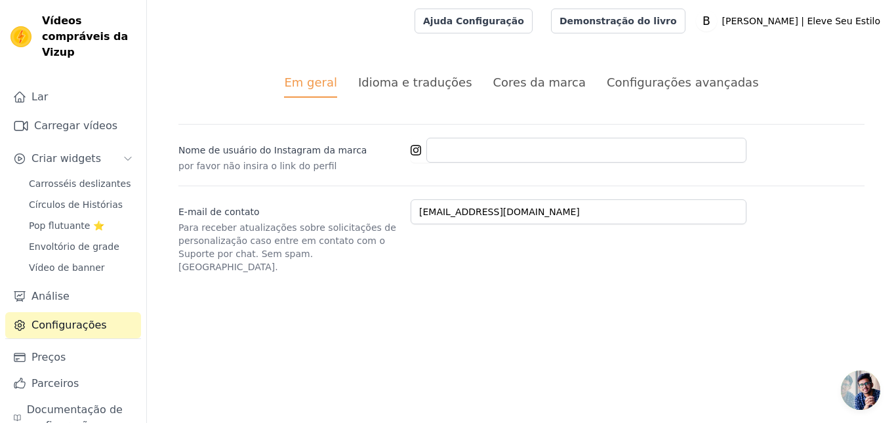
click at [443, 75] on font "Idioma e traduções" at bounding box center [415, 82] width 114 height 14
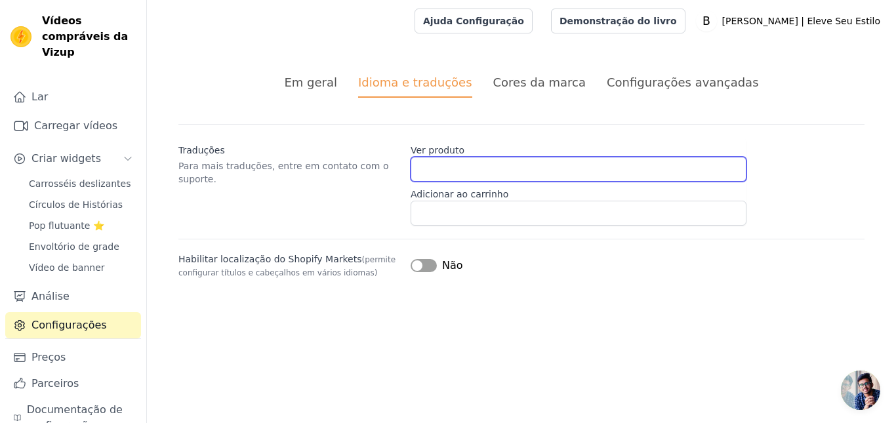
click at [460, 167] on input "Ver produto" at bounding box center [579, 169] width 336 height 25
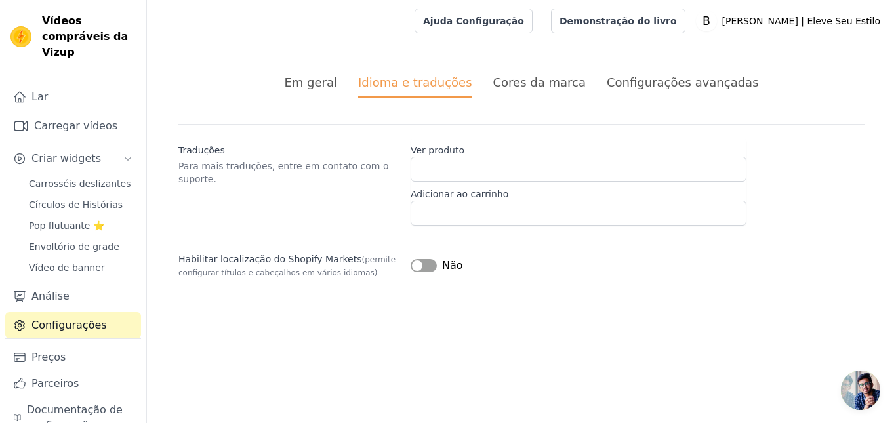
click at [394, 199] on div "Traduções Para mais traduções, entre em contato com o suporte. Ver produto Adic…" at bounding box center [521, 175] width 686 height 102
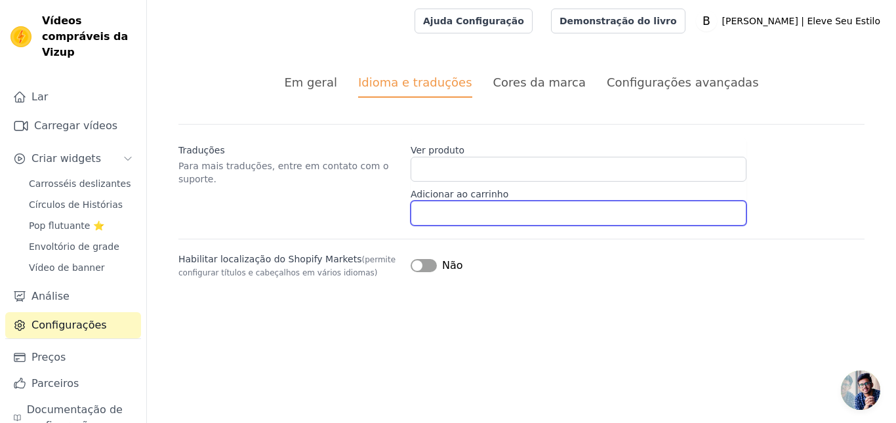
click at [455, 220] on input "Adicionar ao carrinho" at bounding box center [579, 213] width 336 height 25
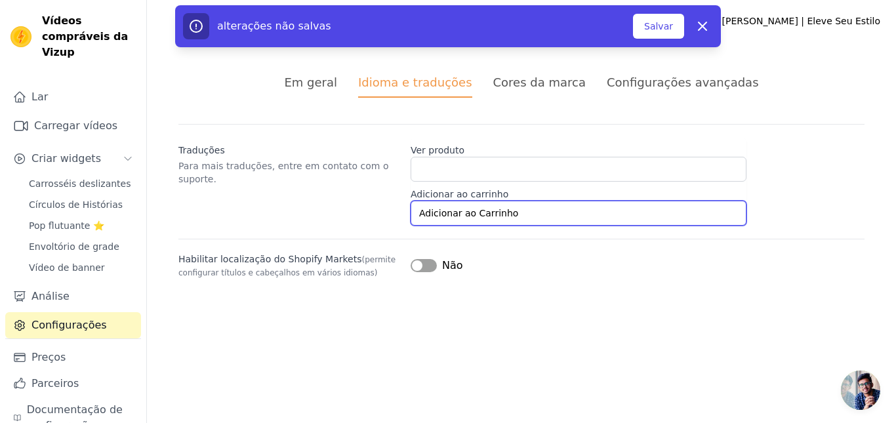
type input "Adicionar ao Carrinho"
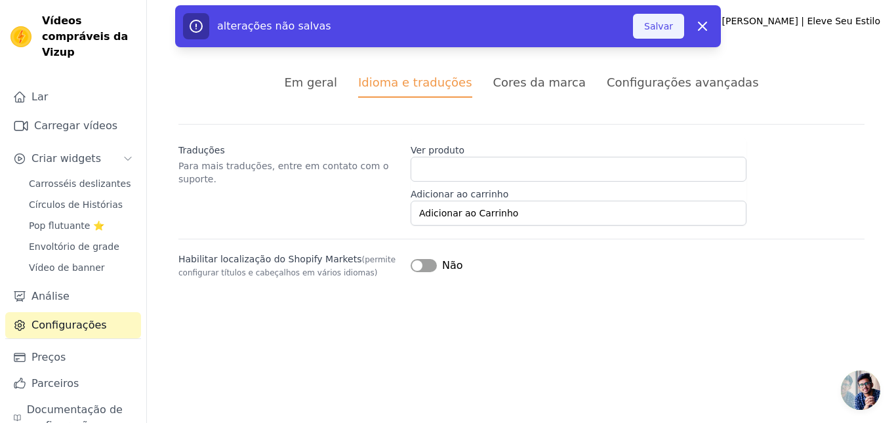
click at [657, 28] on font "Salvar" at bounding box center [658, 26] width 29 height 10
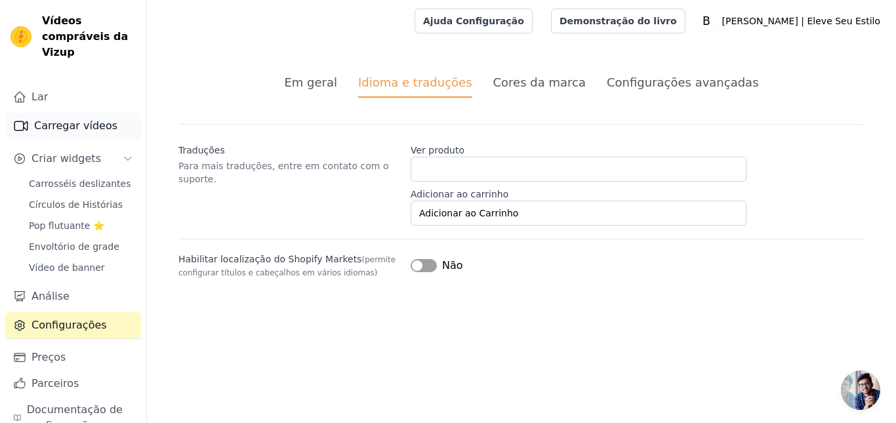
click at [65, 123] on font "Carregar vídeos" at bounding box center [75, 125] width 83 height 12
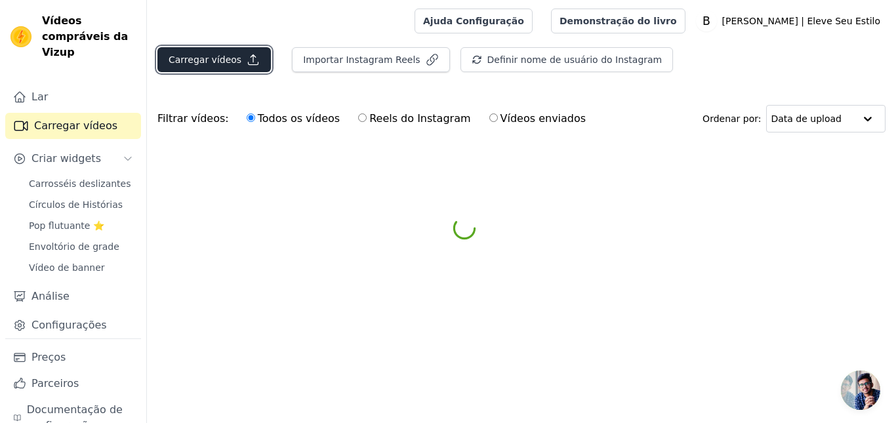
click at [234, 67] on button "Carregar vídeos" at bounding box center [214, 59] width 114 height 25
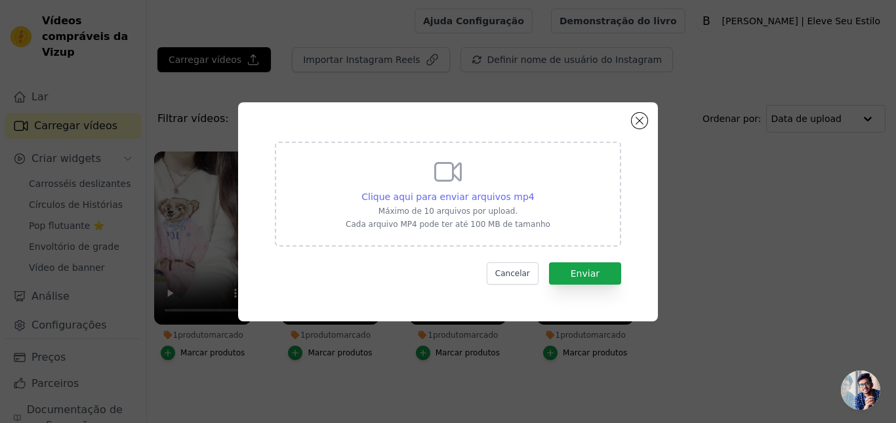
click at [423, 198] on font "Clique aqui para enviar arquivos mp4" at bounding box center [448, 197] width 173 height 10
click at [534, 190] on input "Clique aqui para enviar arquivos mp4 Máximo de 10 arquivos por upload. Cada arq…" at bounding box center [534, 190] width 1 height 1
type input "C:\fakepath\ssstik.io_@gabs_rose55_1757516132850.mp4"
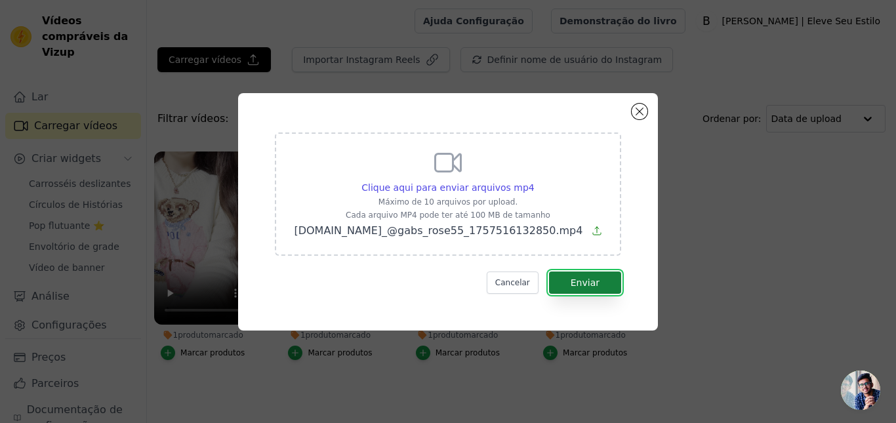
click at [579, 281] on font "Enviar" at bounding box center [585, 283] width 29 height 10
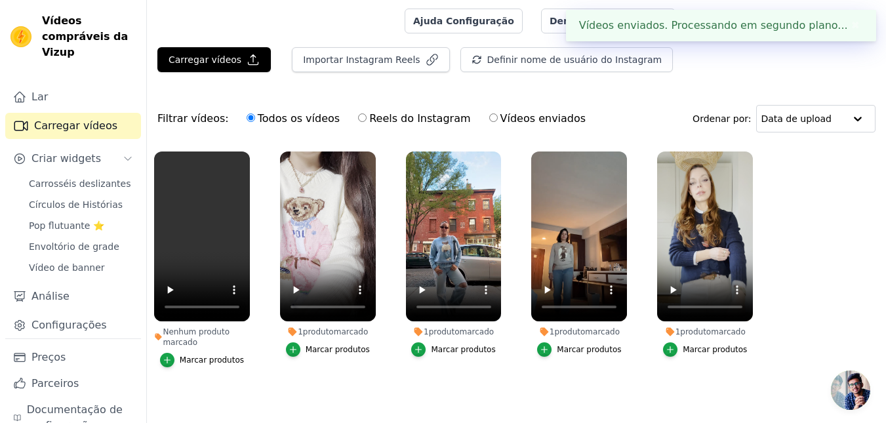
click at [197, 362] on font "Marcar produtos" at bounding box center [212, 360] width 64 height 9
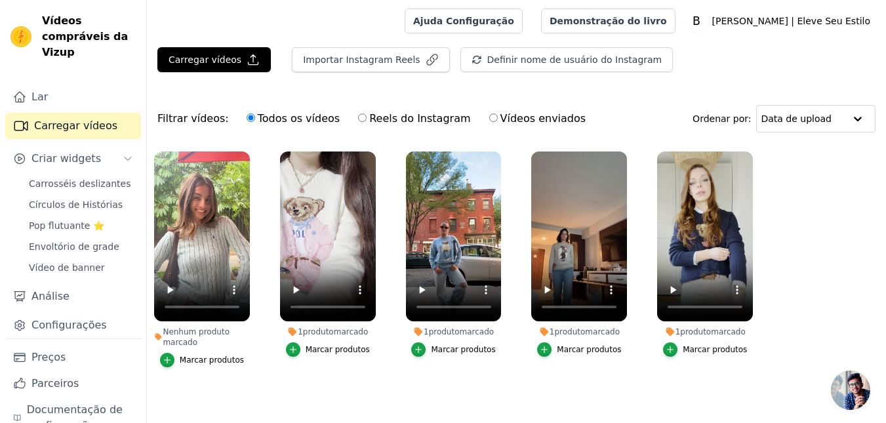
click at [186, 356] on font "Marcar produtos" at bounding box center [212, 360] width 64 height 9
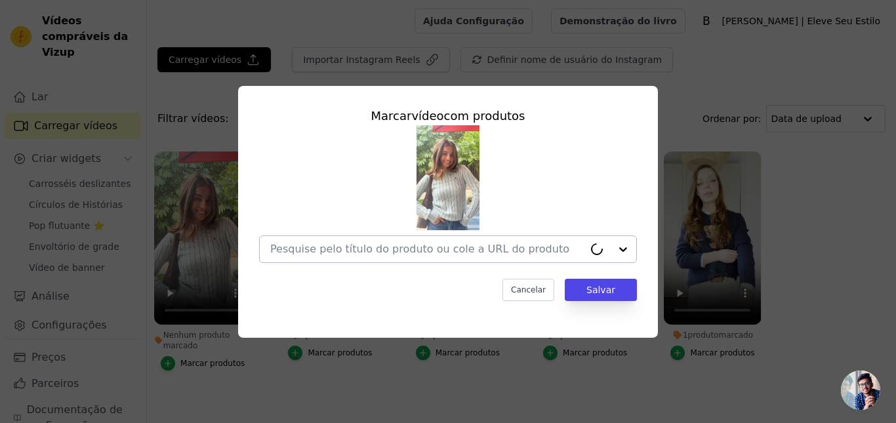
click at [449, 252] on input "Nenhum produto marcado Marcar vídeo com produtos Cancelar Salvar Marcar produtos" at bounding box center [427, 249] width 314 height 12
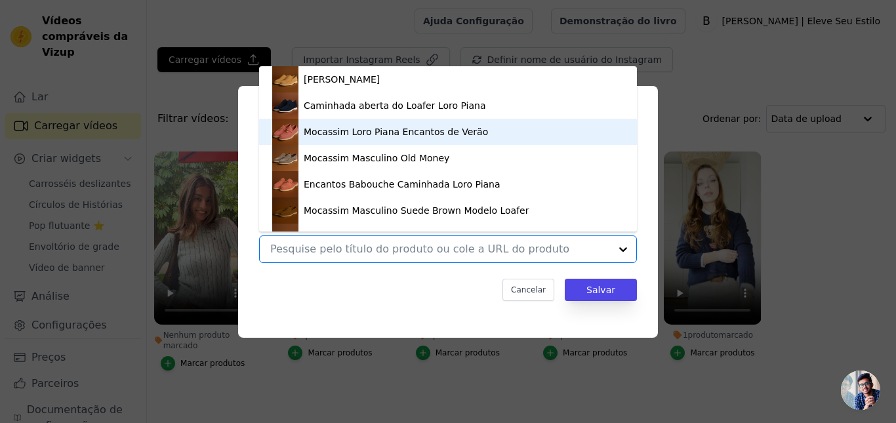
scroll to position [18, 0]
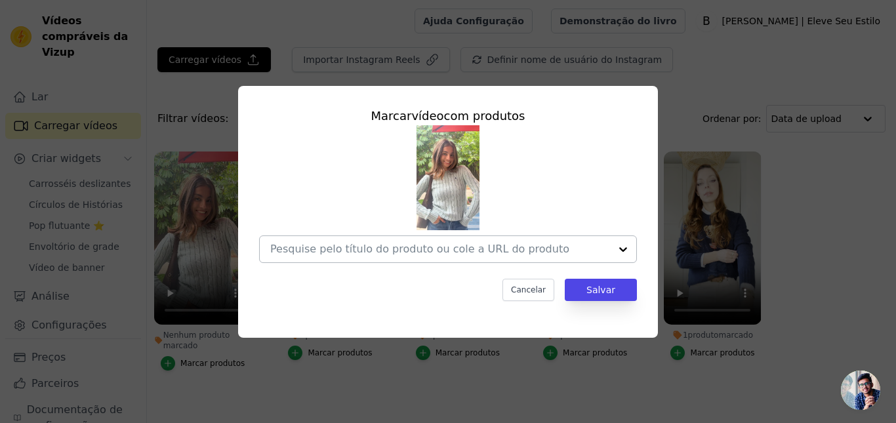
click at [453, 252] on input "Nenhum produto marcado Marcar vídeo com produtos Cancelar Salvar Marcar produtos" at bounding box center [440, 249] width 340 height 12
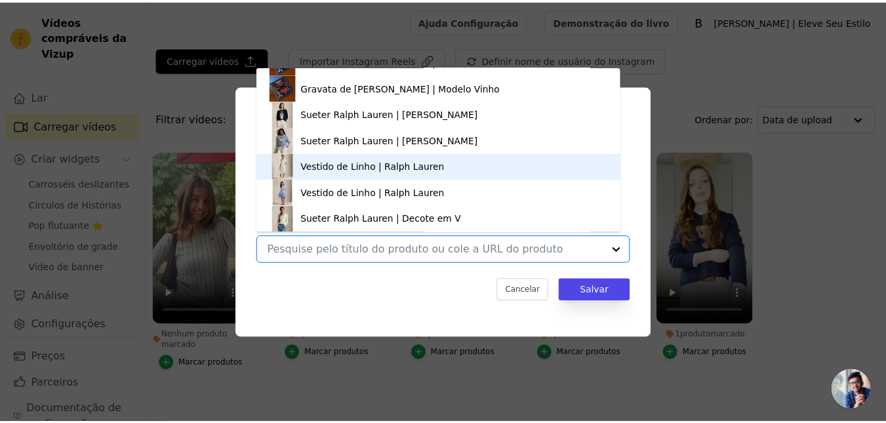
scroll to position [1265, 0]
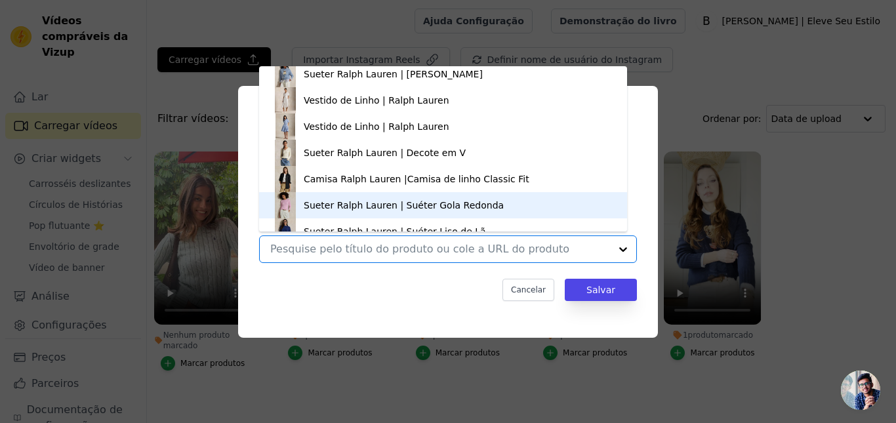
click at [367, 207] on font "Sueter Ralph Lauren | Suéter Gola Redonda" at bounding box center [404, 205] width 200 height 10
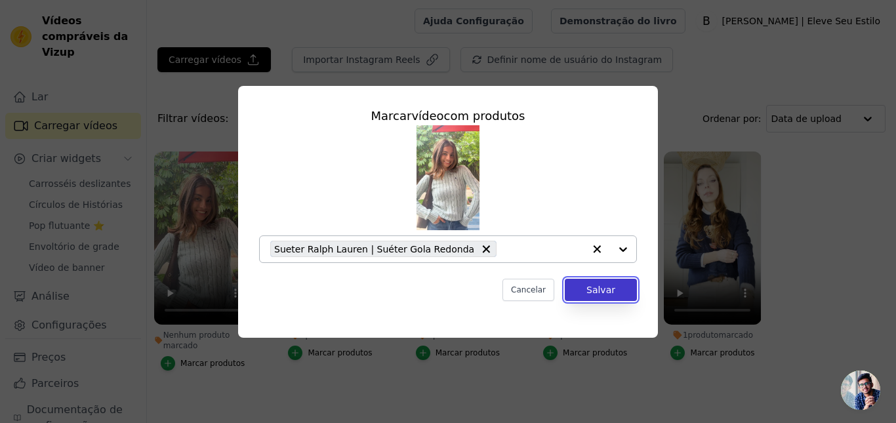
click at [587, 289] on button "Salvar" at bounding box center [601, 290] width 72 height 22
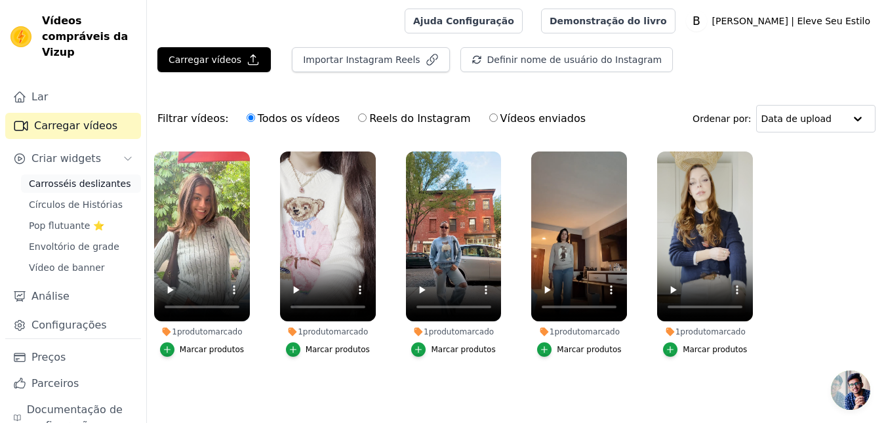
click at [82, 184] on font "Carrosséis deslizantes" at bounding box center [80, 183] width 102 height 10
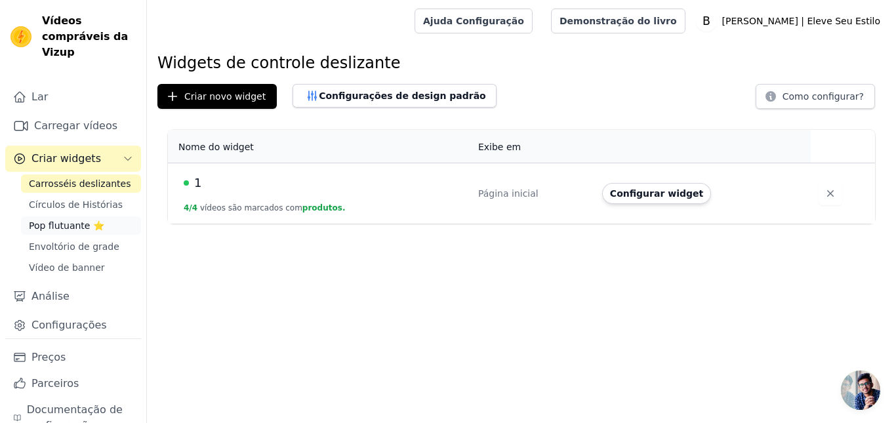
click at [78, 222] on font "Pop flutuante ⭐" at bounding box center [66, 225] width 75 height 10
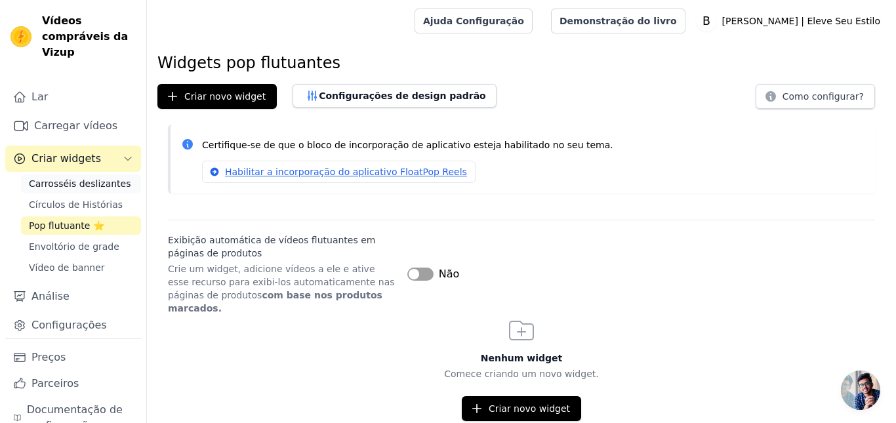
click at [83, 189] on font "Carrosséis deslizantes" at bounding box center [80, 183] width 102 height 10
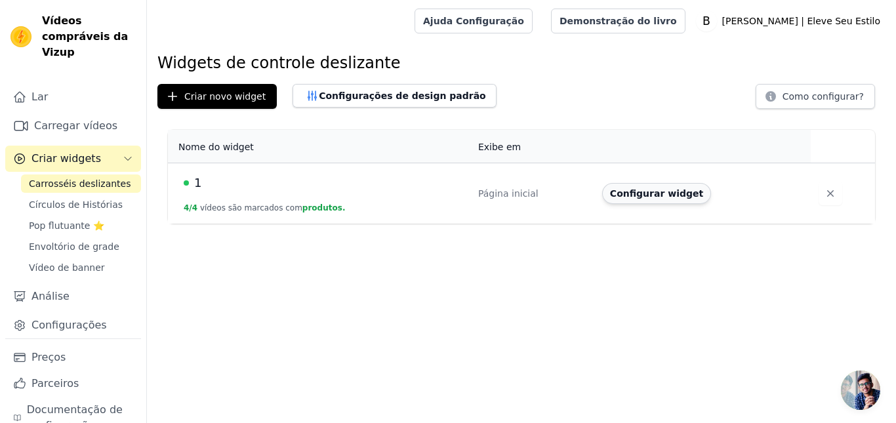
click at [644, 198] on font "Configurar widget" at bounding box center [656, 193] width 93 height 10
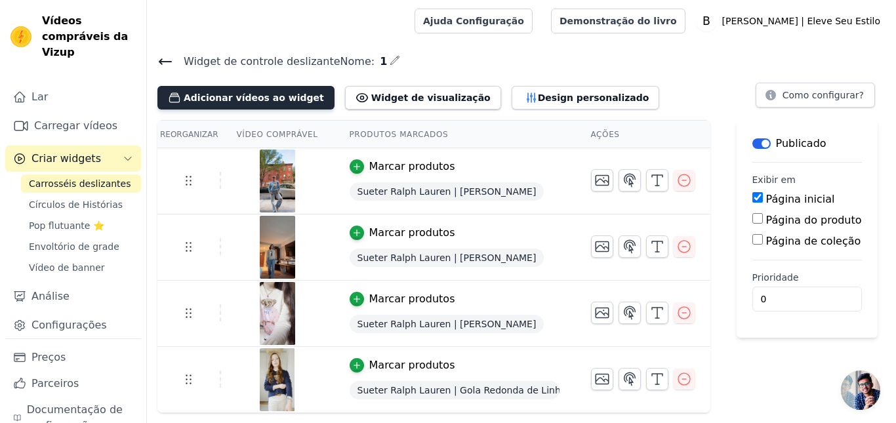
click at [250, 95] on font "Adicionar vídeos ao widget" at bounding box center [254, 98] width 140 height 10
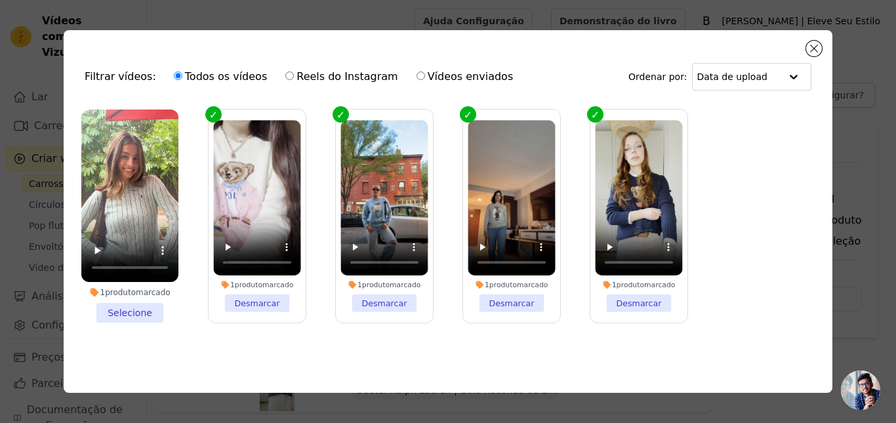
click at [148, 296] on li "1 produto marcado Selecione" at bounding box center [129, 216] width 97 height 213
click at [0, 0] on input "1 produto marcado Selecione" at bounding box center [0, 0] width 0 height 0
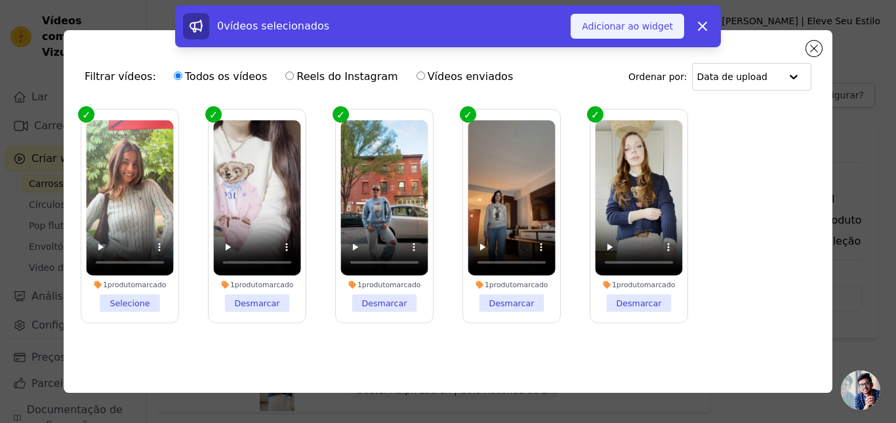
click at [644, 22] on font "Adicionar ao widget" at bounding box center [627, 26] width 91 height 10
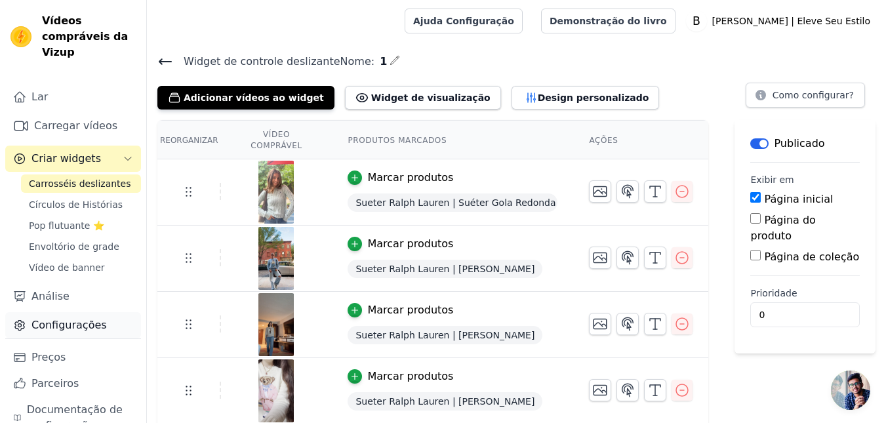
click at [71, 319] on font "Configurações" at bounding box center [68, 325] width 75 height 12
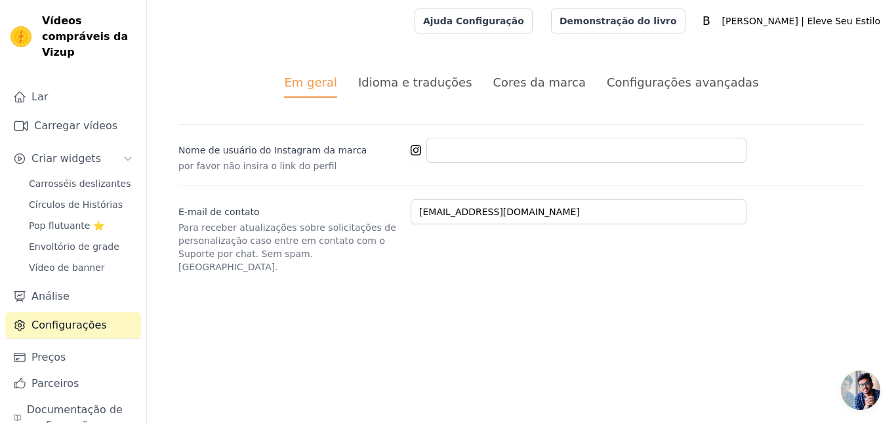
click at [420, 92] on li "Idioma e traduções" at bounding box center [415, 85] width 114 height 24
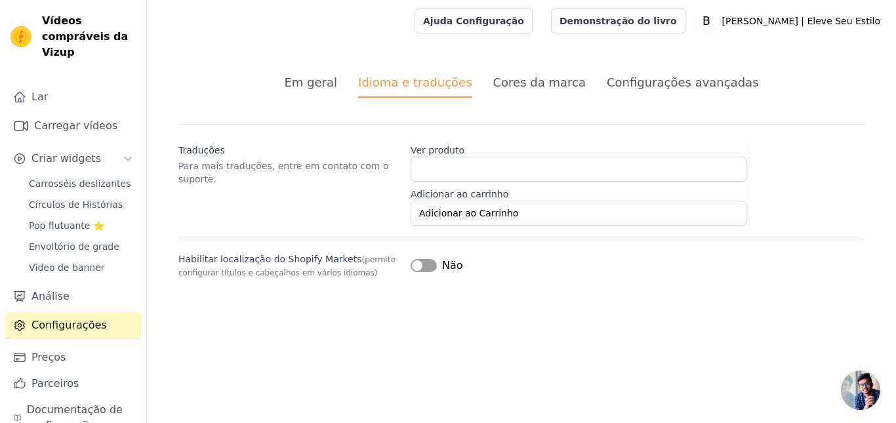
click at [337, 91] on div "Em geral" at bounding box center [310, 82] width 53 height 18
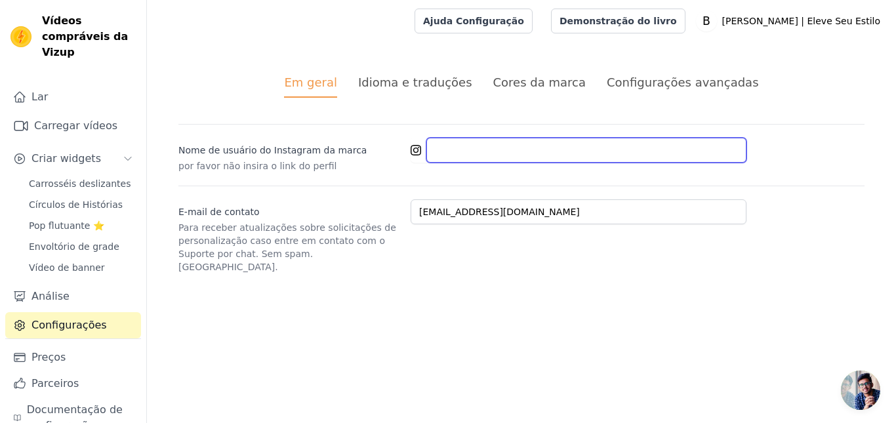
click at [447, 150] on input "Nome de usuário do Instagram da marca" at bounding box center [586, 150] width 320 height 25
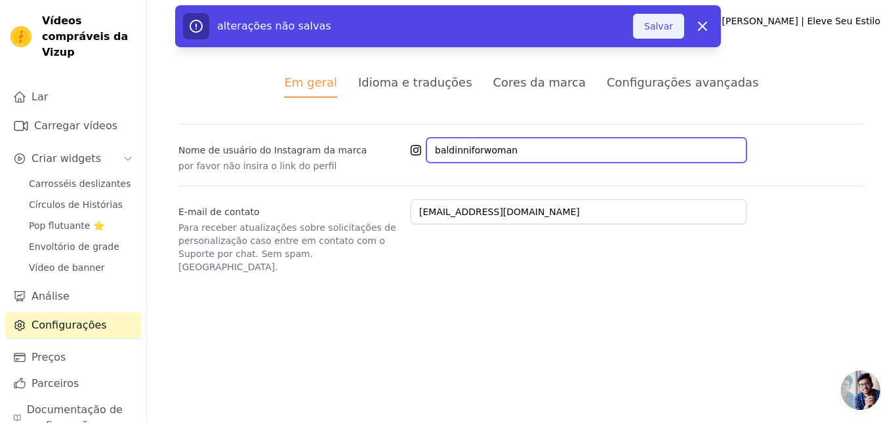
type input "baldinniforwoman"
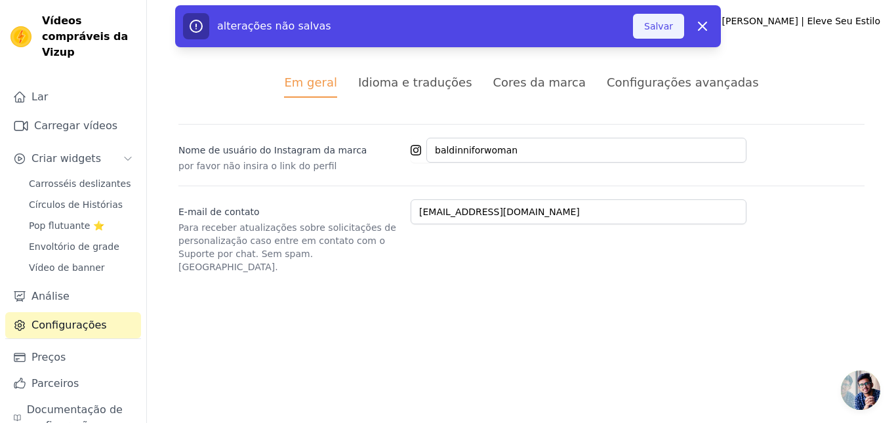
click at [679, 29] on button "Salvar" at bounding box center [658, 26] width 51 height 25
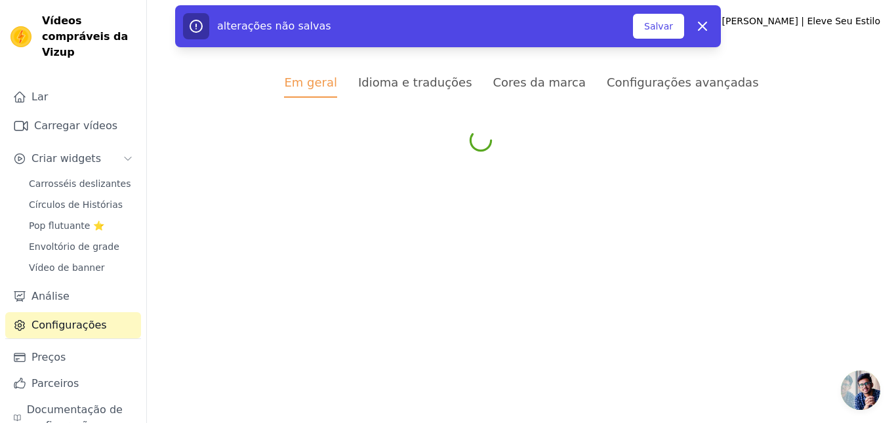
click at [437, 88] on font "Idioma e traduções" at bounding box center [415, 82] width 114 height 14
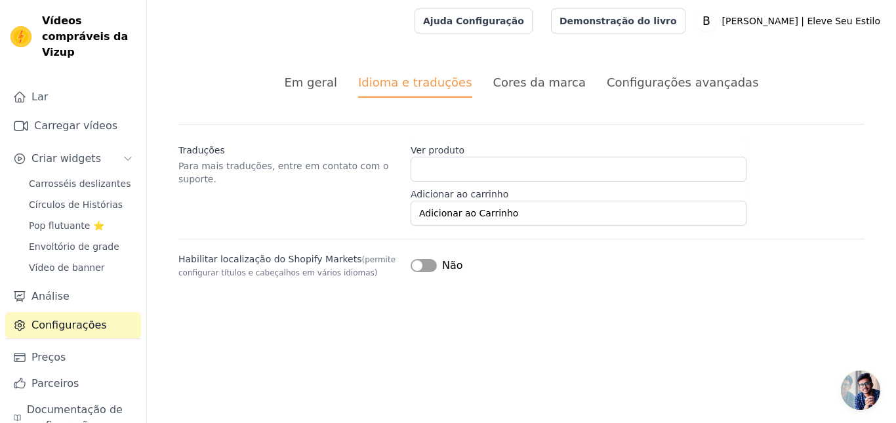
click at [661, 71] on div "Em geral Idioma e traduções Cores da marca Configurações avançadas alterações n…" at bounding box center [521, 176] width 749 height 268
click at [669, 86] on font "Configurações avançadas" at bounding box center [683, 82] width 152 height 14
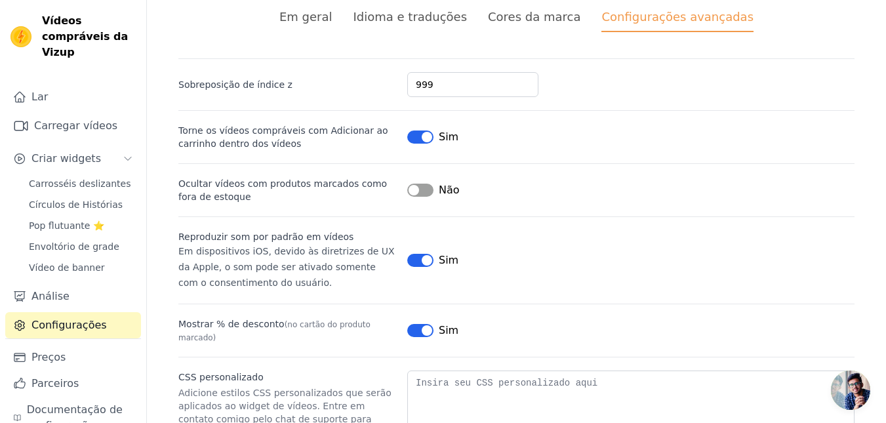
scroll to position [131, 0]
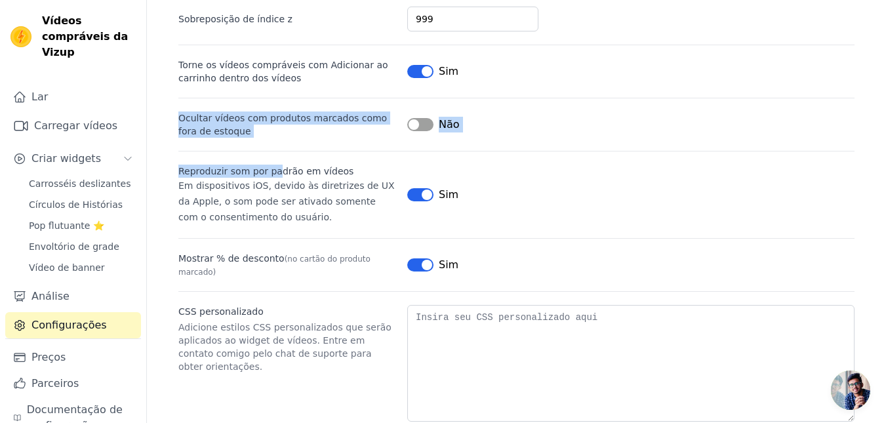
drag, startPoint x: 259, startPoint y: 131, endPoint x: 162, endPoint y: 105, distance: 100.0
click at [162, 105] on div "Em geral Idioma e traduções Cores da marca Configurações avançadas alterações n…" at bounding box center [516, 182] width 739 height 543
click at [252, 138] on div "Sobreposição de índice z 999 Torne os vídeos compráveis ​​com Adicionar ao carr…" at bounding box center [516, 207] width 676 height 429
drag, startPoint x: 220, startPoint y: 127, endPoint x: 178, endPoint y: 105, distance: 46.7
click at [178, 105] on div "Ocultar vídeos com produtos marcados como fora de estoque Rótulo Não" at bounding box center [516, 118] width 676 height 40
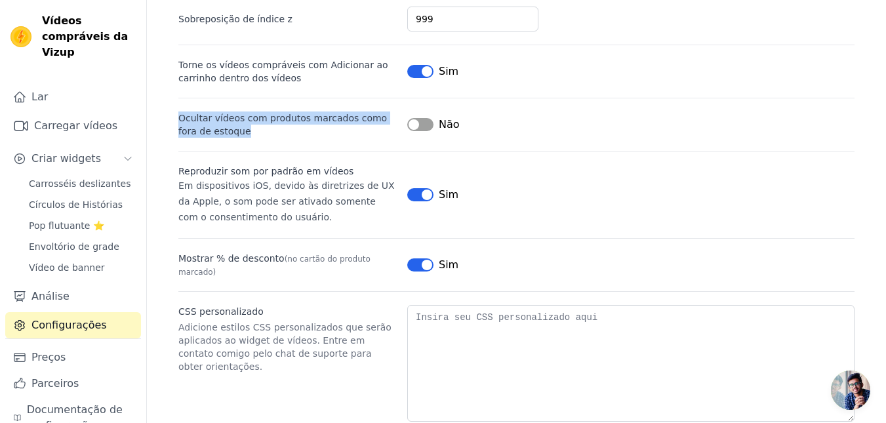
click at [226, 113] on font "Ocultar vídeos com produtos marcados como fora de estoque" at bounding box center [282, 125] width 209 height 24
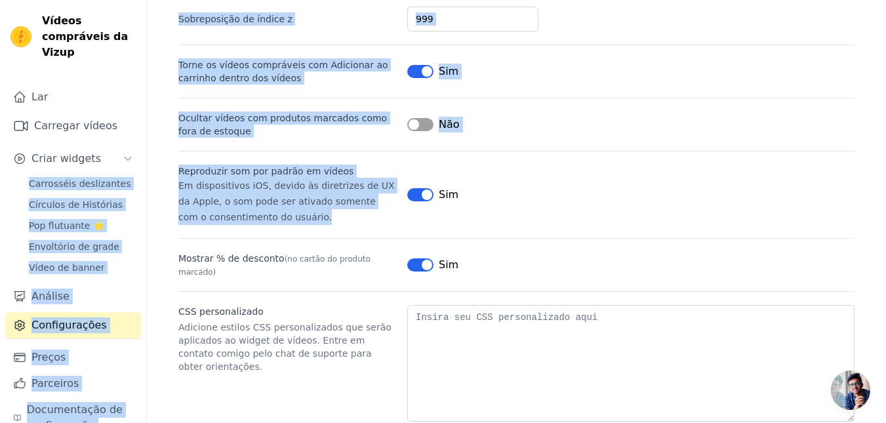
drag, startPoint x: 278, startPoint y: 217, endPoint x: 135, endPoint y: 156, distance: 155.2
click at [135, 156] on div "Vídeos compráveis ​​da Vizup Lar Carregar vídeos Criar widgets Carrosséis desli…" at bounding box center [443, 161] width 886 height 585
click at [255, 187] on font "Em dispositivos iOS, devido às diretrizes de UX da Apple, o som pode ser ativad…" at bounding box center [286, 201] width 217 height 42
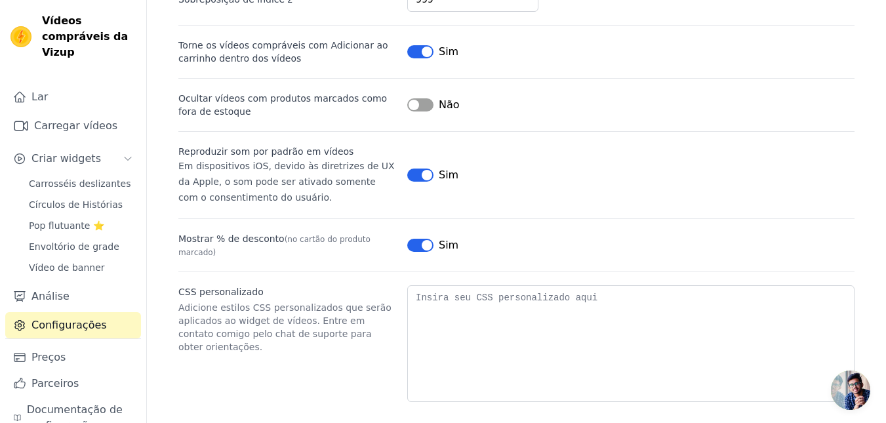
scroll to position [0, 0]
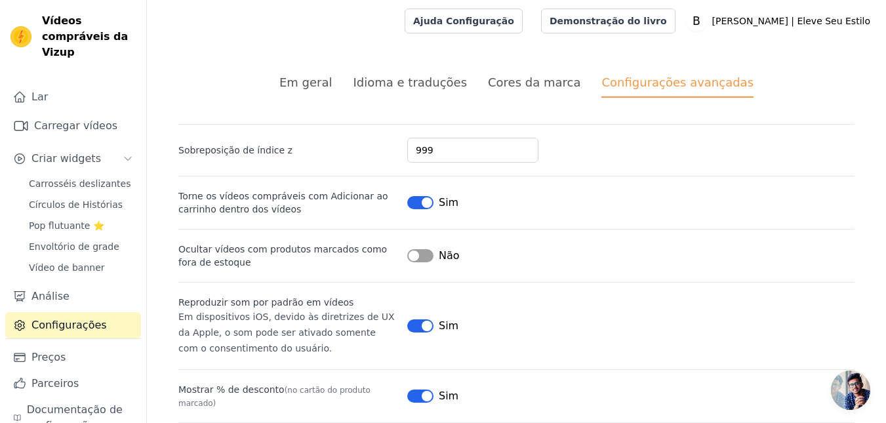
click at [507, 78] on font "Cores da marca" at bounding box center [534, 82] width 93 height 14
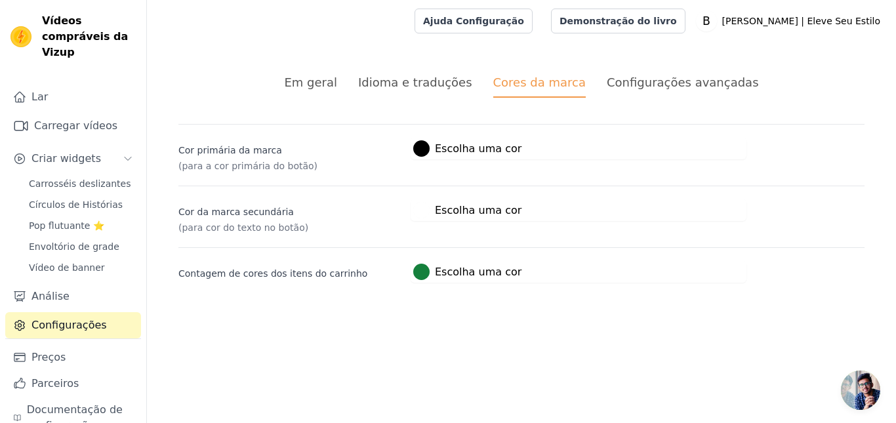
click at [423, 152] on div at bounding box center [421, 148] width 16 height 16
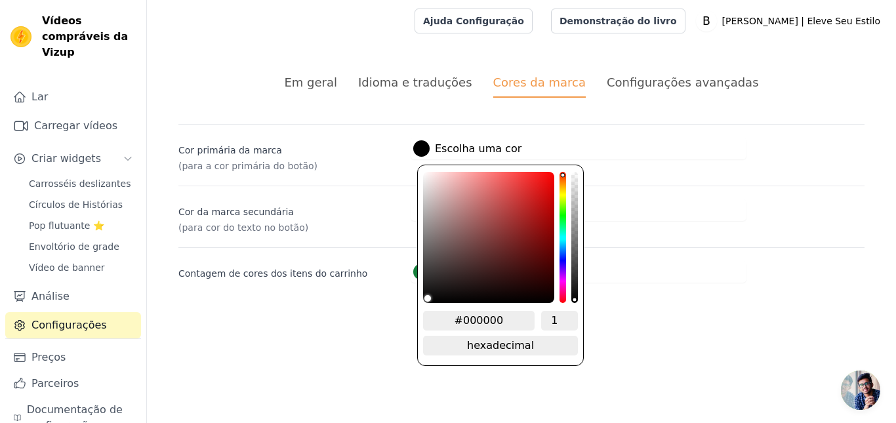
click at [475, 329] on div "#000000 1 hexadecimal mudar para rgb" at bounding box center [500, 335] width 155 height 49
click at [480, 319] on input "#000000" at bounding box center [479, 321] width 112 height 20
paste input "8E544"
type input "#8E5440"
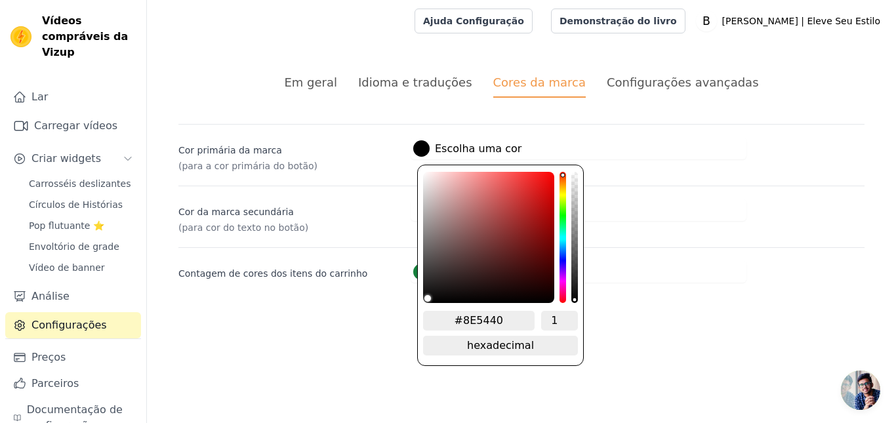
type input "#8e5440"
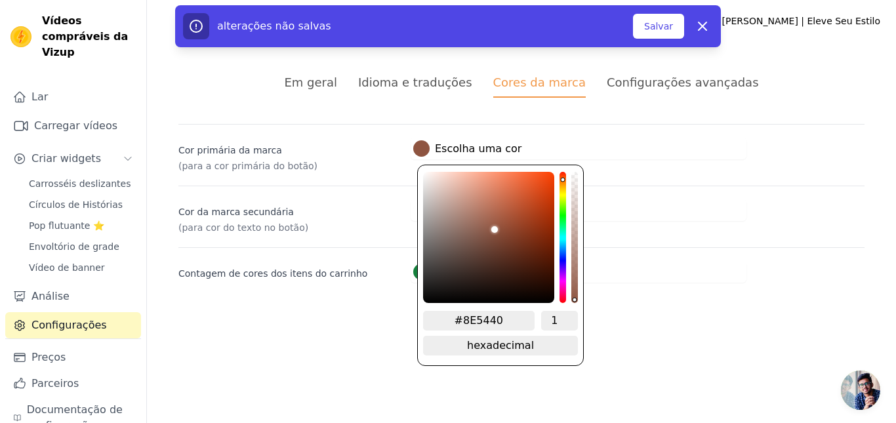
click at [670, 314] on html "Vídeos compráveis ​​da Vizup Lar Carregar vídeos Criar widgets Carrosséis desli…" at bounding box center [448, 157] width 896 height 314
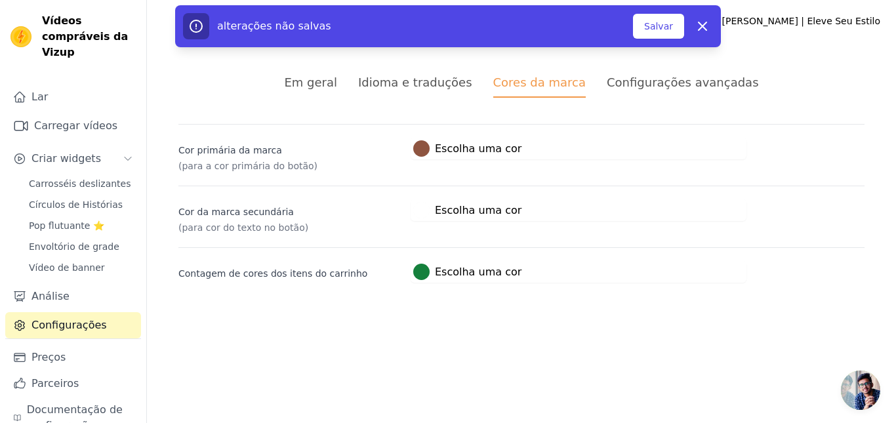
click at [655, 30] on font "Salvar" at bounding box center [658, 26] width 29 height 10
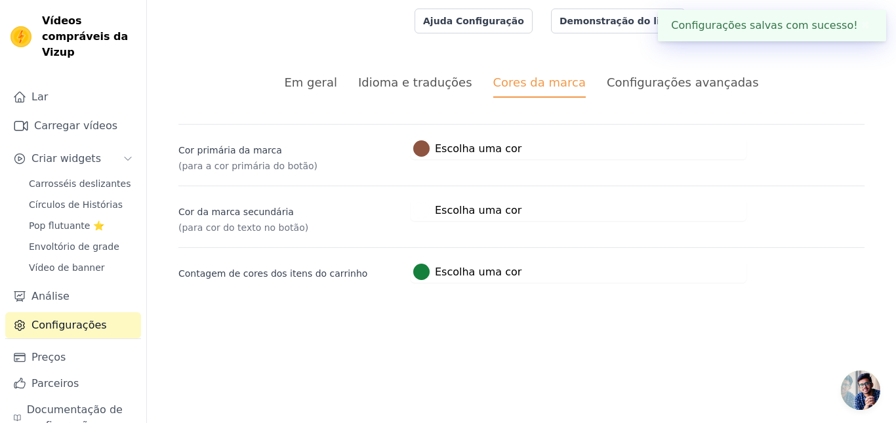
click at [435, 90] on div "Idioma e traduções" at bounding box center [415, 82] width 114 height 18
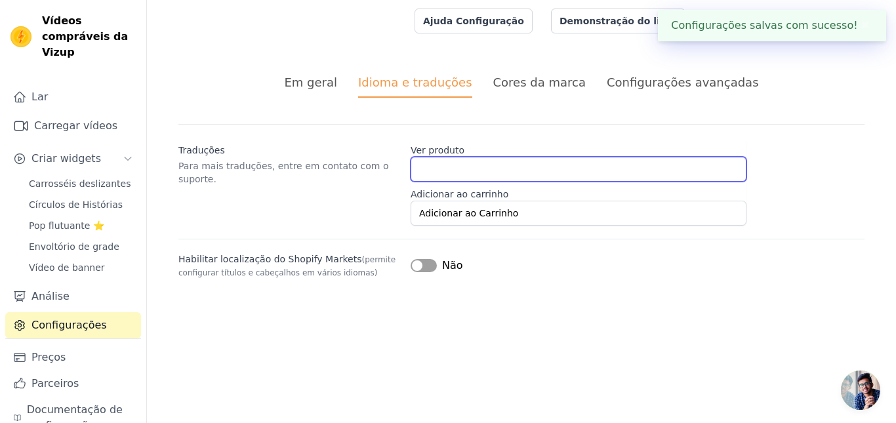
click at [473, 168] on input "Ver produto" at bounding box center [579, 169] width 336 height 25
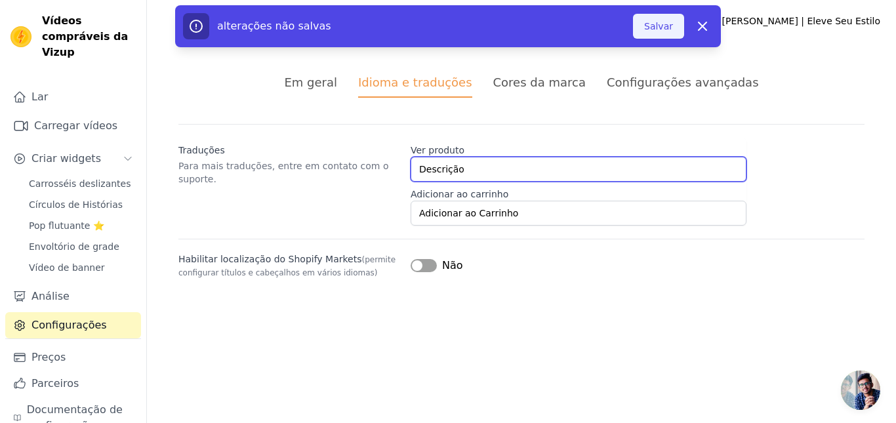
type input "Descrição"
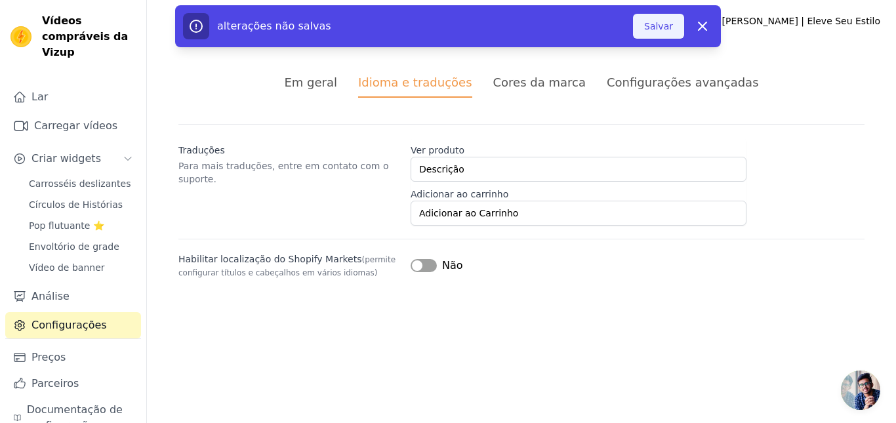
click at [664, 22] on font "Salvar" at bounding box center [658, 26] width 29 height 10
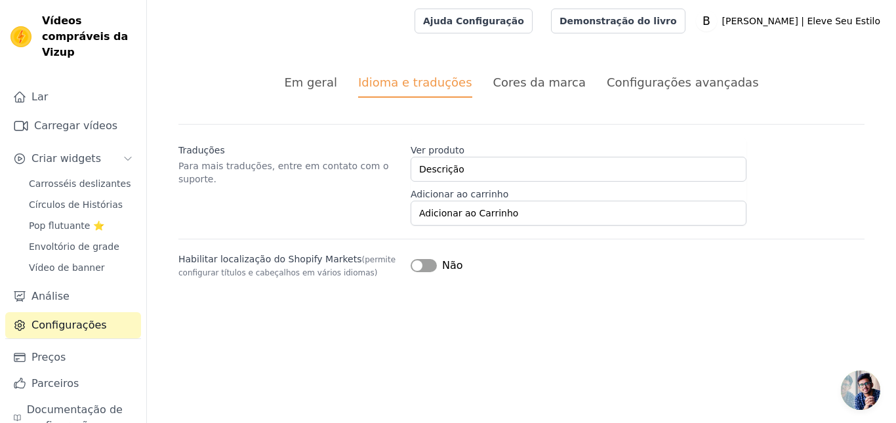
click at [318, 84] on font "Em geral" at bounding box center [310, 82] width 53 height 14
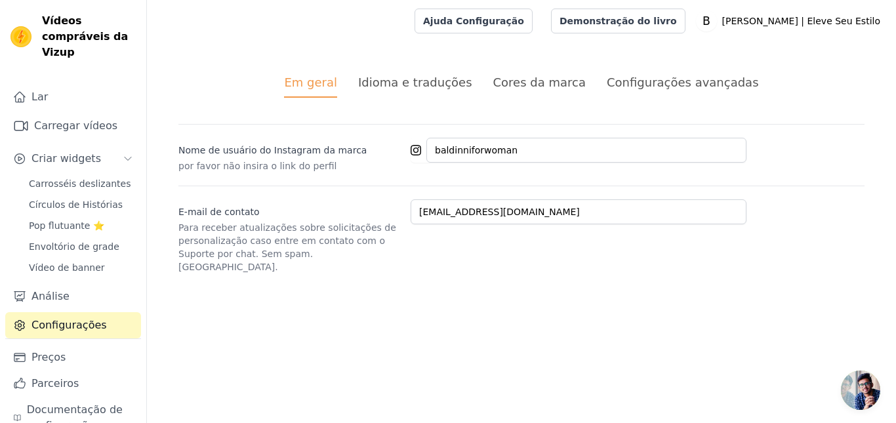
click at [427, 88] on font "Idioma e traduções" at bounding box center [415, 82] width 114 height 14
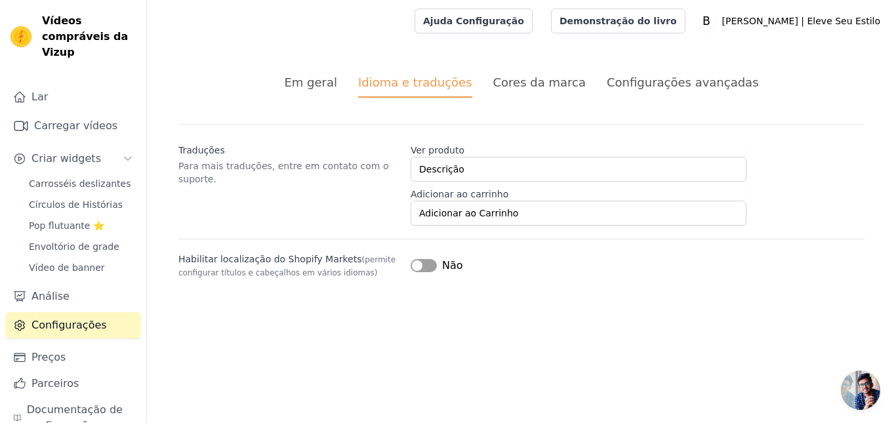
click at [660, 89] on font "Configurações avançadas" at bounding box center [683, 82] width 152 height 14
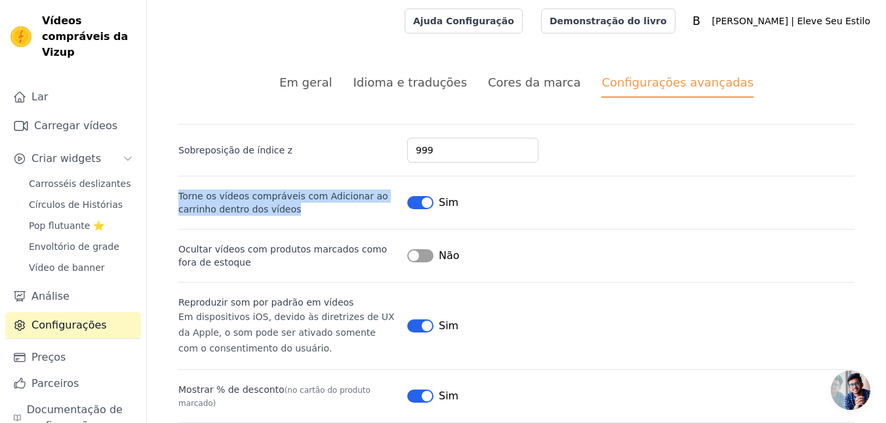
drag, startPoint x: 289, startPoint y: 208, endPoint x: 172, endPoint y: 196, distance: 117.4
click at [172, 196] on div "Em geral Idioma e traduções Cores da marca Configurações avançadas alterações n…" at bounding box center [516, 313] width 739 height 543
click at [290, 202] on label "Torne os vídeos compráveis ​​com Adicionar ao carrinho dentro dos vídeos" at bounding box center [287, 203] width 218 height 26
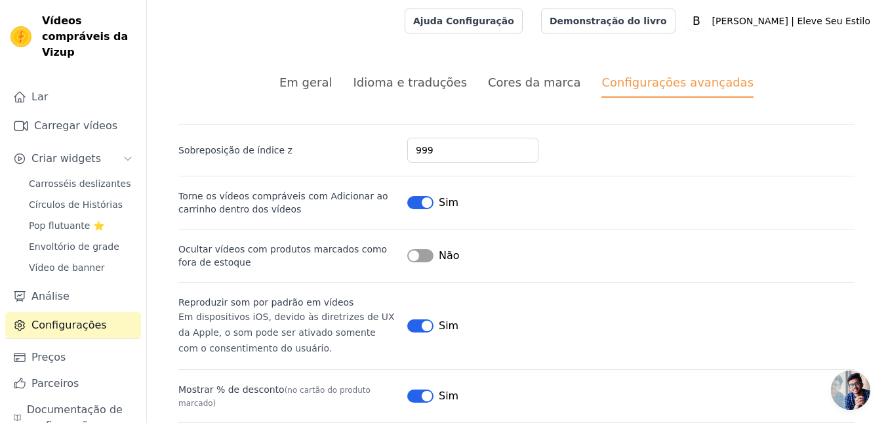
scroll to position [26, 0]
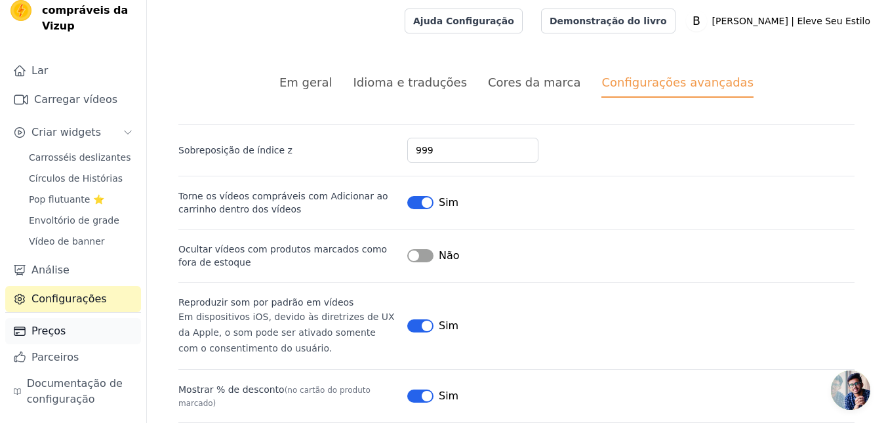
click at [68, 333] on link "Preços" at bounding box center [73, 331] width 136 height 26
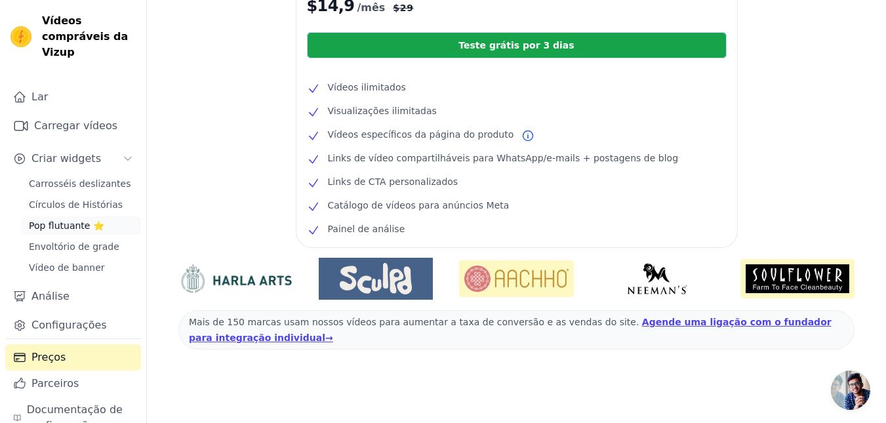
click at [65, 222] on font "Pop flutuante ⭐" at bounding box center [66, 225] width 75 height 10
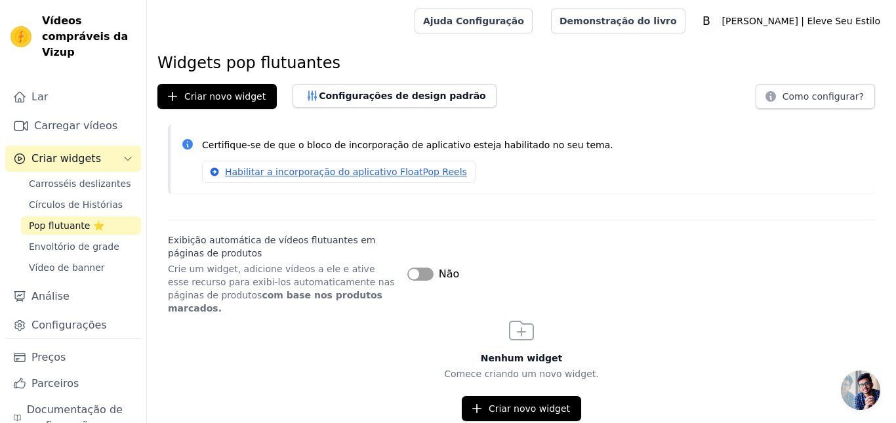
click at [425, 269] on button "Rótulo" at bounding box center [420, 274] width 26 height 13
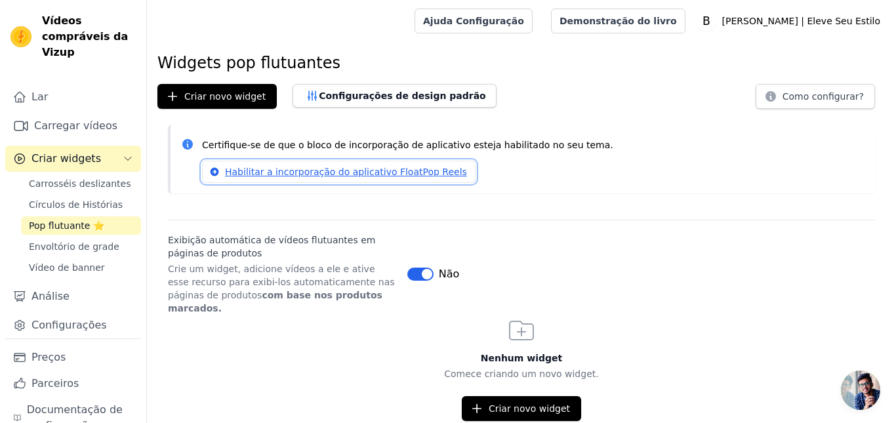
click at [425, 170] on font "Habilitar a incorporação do aplicativo FloatPop Reels" at bounding box center [346, 172] width 242 height 10
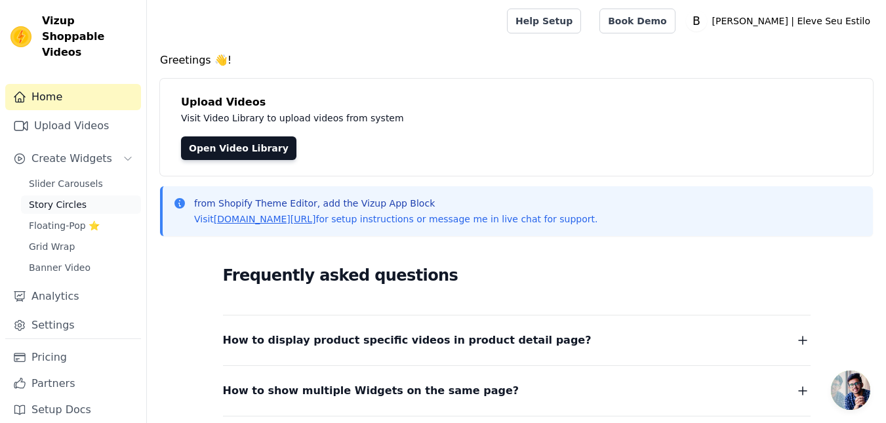
click at [89, 196] on link "Story Circles" at bounding box center [81, 205] width 120 height 18
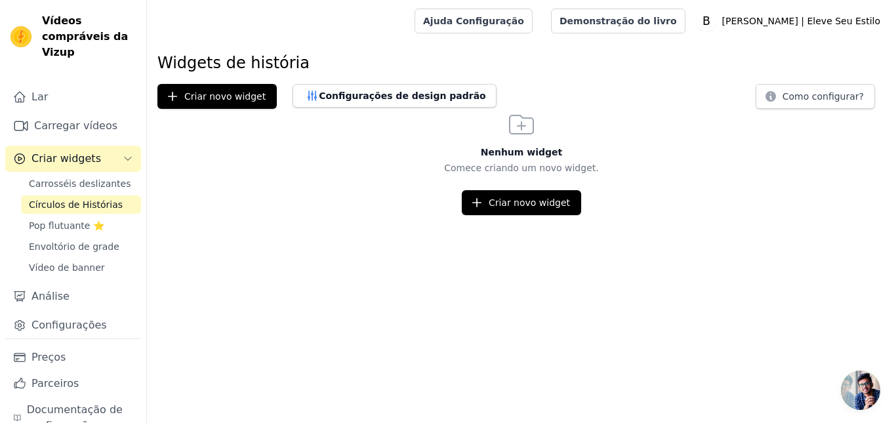
drag, startPoint x: 343, startPoint y: 201, endPoint x: 336, endPoint y: 205, distance: 8.2
click at [336, 205] on div "Criar novo widget" at bounding box center [521, 202] width 749 height 25
click at [86, 228] on font "Pop flutuante ⭐" at bounding box center [66, 225] width 75 height 10
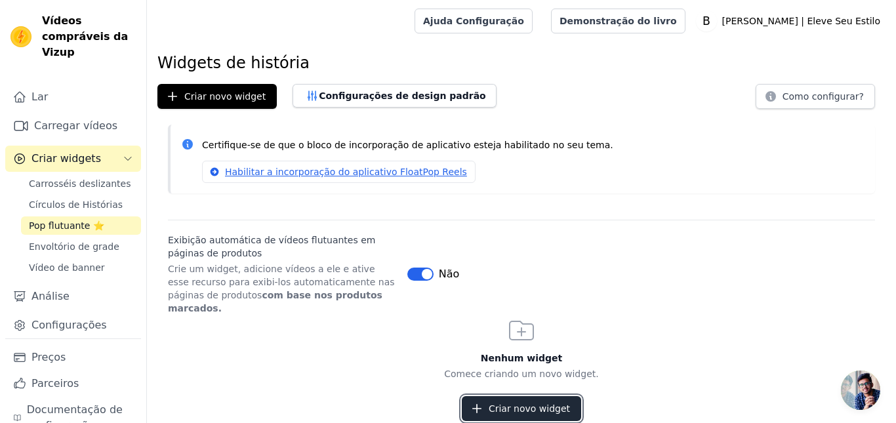
click at [504, 404] on font "Criar novo widget" at bounding box center [529, 409] width 81 height 10
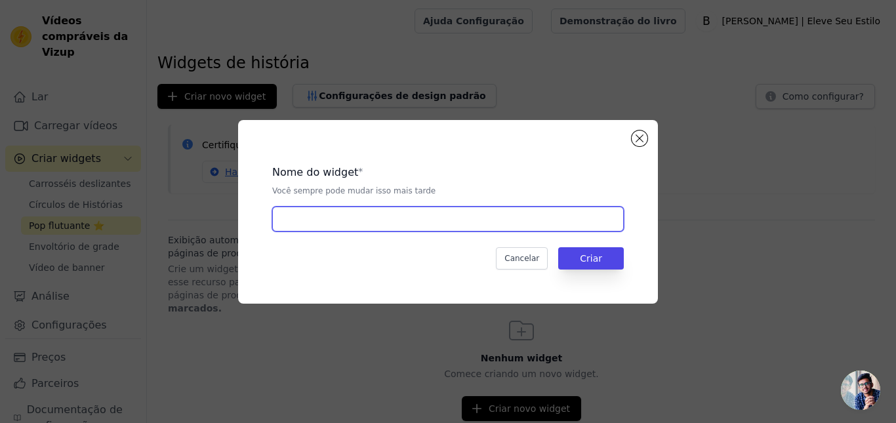
click at [400, 224] on input "text" at bounding box center [448, 219] width 352 height 25
type input "1"
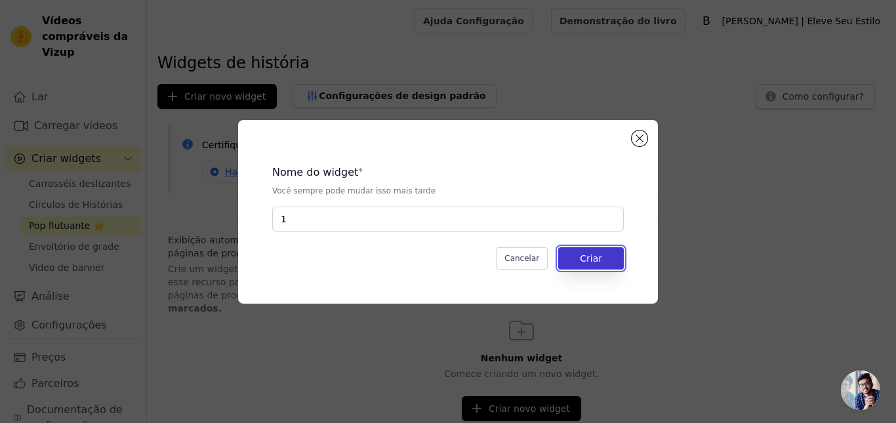
click at [583, 260] on font "Criar" at bounding box center [591, 258] width 22 height 10
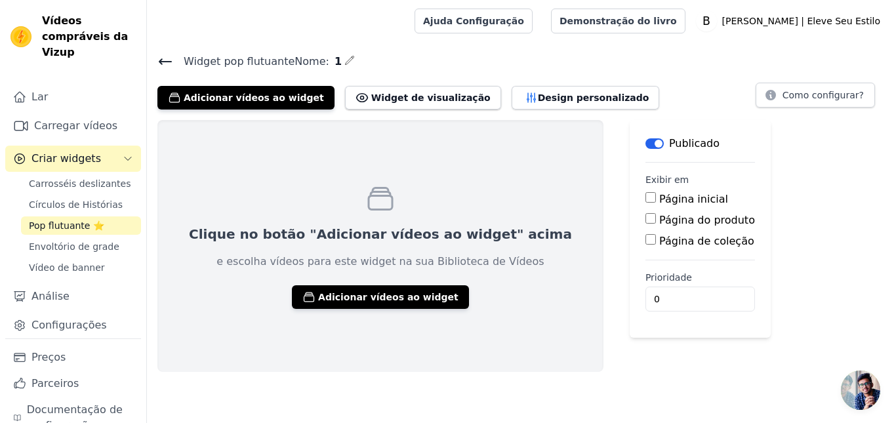
click at [659, 244] on font "Página de coleção" at bounding box center [706, 241] width 95 height 12
click at [646, 244] on input "Página de coleção" at bounding box center [651, 239] width 10 height 10
checkbox input "true"
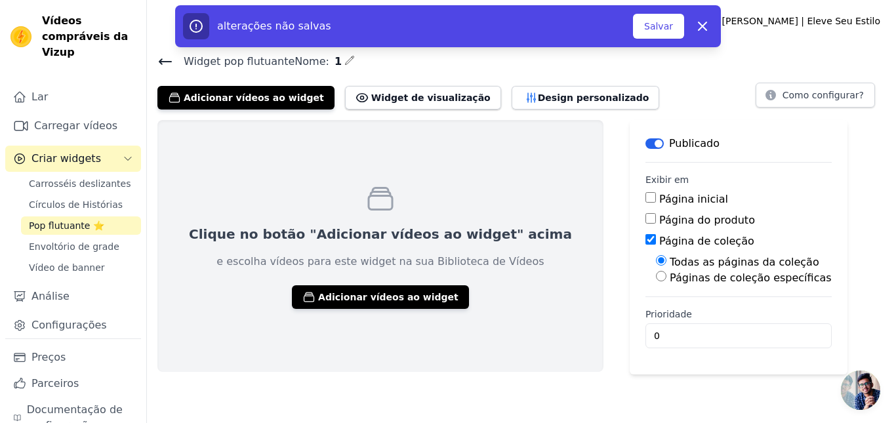
click at [656, 278] on div "Páginas de coleção específicas" at bounding box center [744, 278] width 176 height 16
click at [646, 276] on div "Todas as páginas da coleção Páginas de coleção específicas" at bounding box center [739, 270] width 186 height 31
click at [656, 280] on input "Páginas de coleção específicas" at bounding box center [661, 276] width 10 height 10
radio input "true"
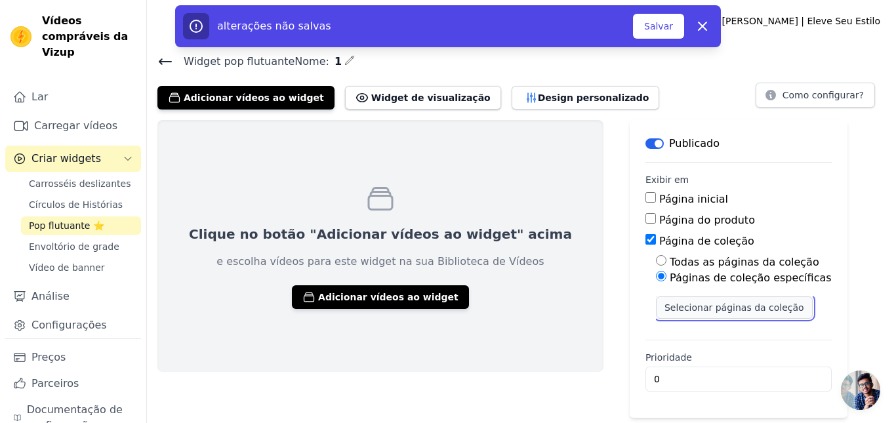
click at [665, 302] on font "Selecionar páginas da coleção" at bounding box center [735, 307] width 140 height 10
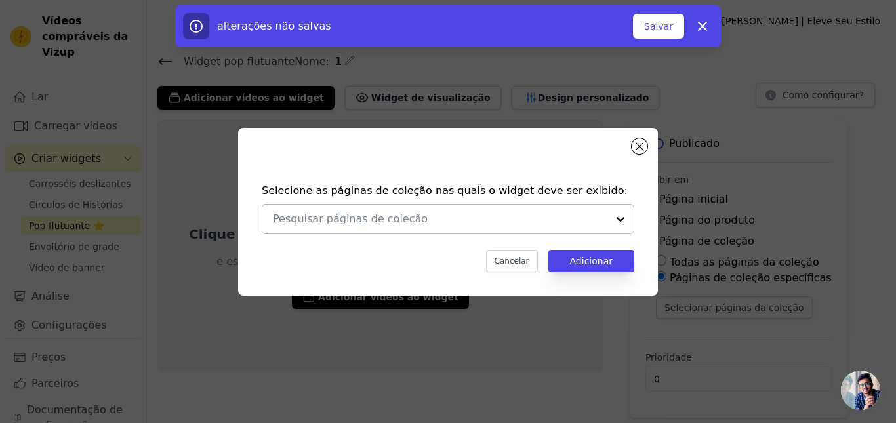
click at [442, 208] on div at bounding box center [440, 219] width 335 height 29
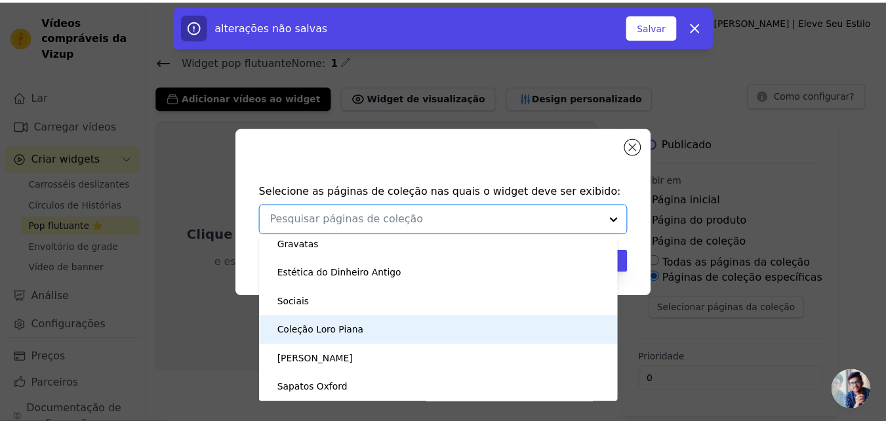
scroll to position [123, 0]
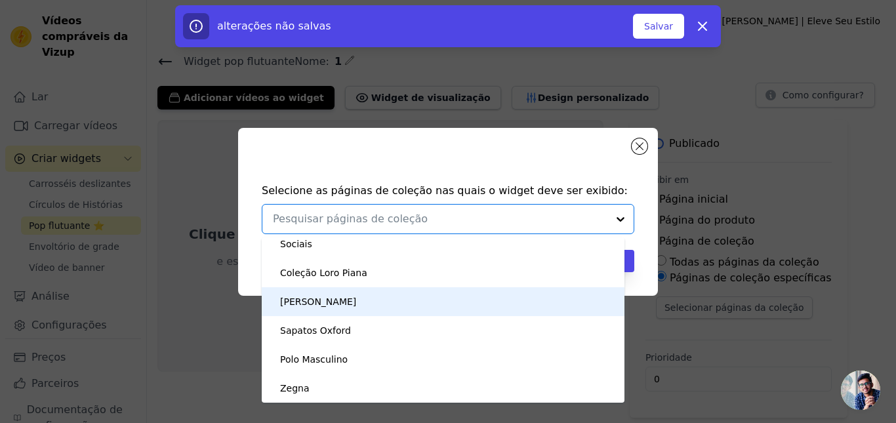
click at [356, 301] on font "[PERSON_NAME]" at bounding box center [318, 302] width 76 height 10
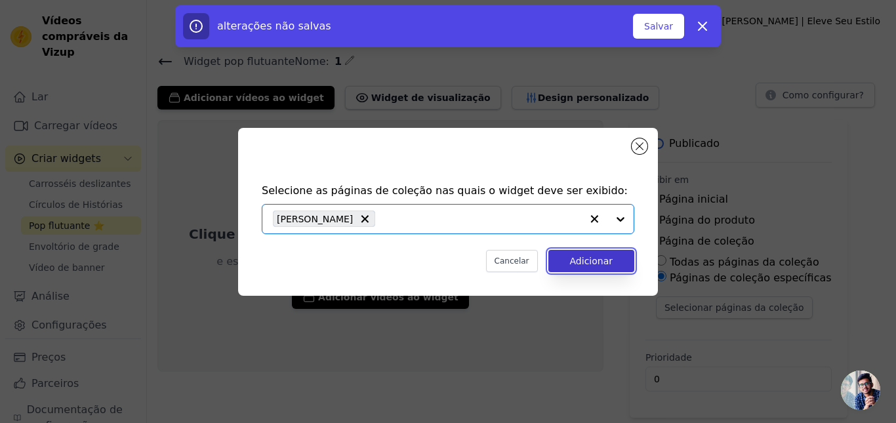
click at [581, 260] on font "Adicionar" at bounding box center [591, 261] width 43 height 10
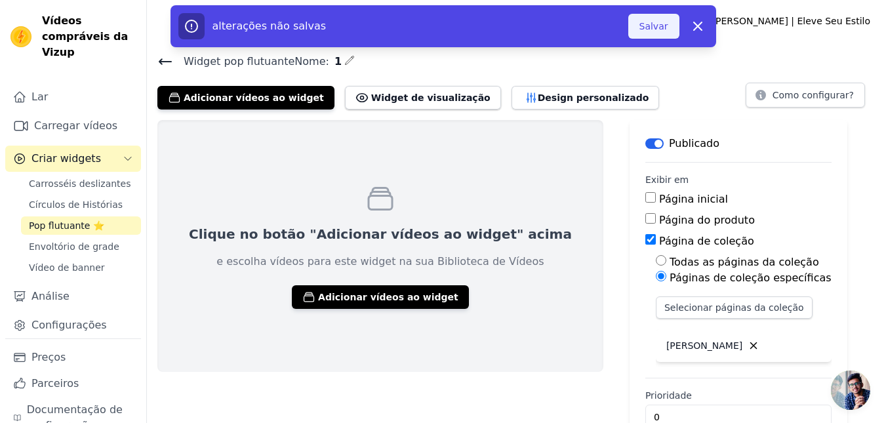
click at [658, 28] on font "Salvar" at bounding box center [654, 26] width 29 height 10
